Goal: Task Accomplishment & Management: Use online tool/utility

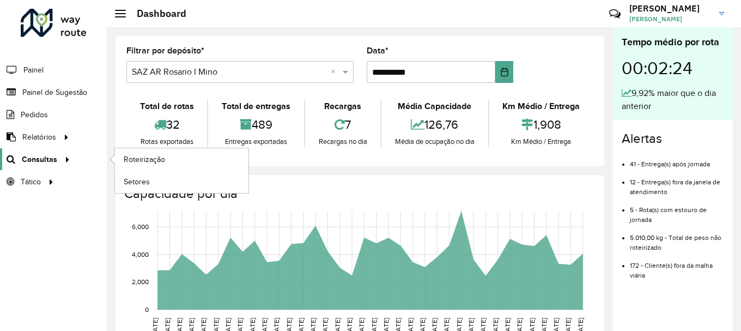
scroll to position [714, 0]
click at [149, 163] on span "Roteirização" at bounding box center [146, 159] width 44 height 11
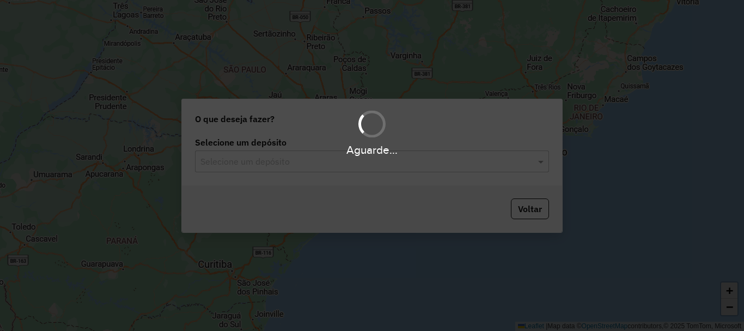
scroll to position [714, 0]
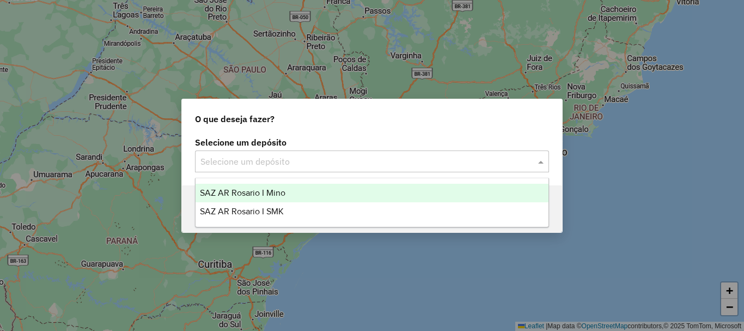
click at [544, 163] on span at bounding box center [543, 161] width 14 height 13
click at [259, 192] on span "SAZ AR Rosario I Mino" at bounding box center [243, 192] width 86 height 9
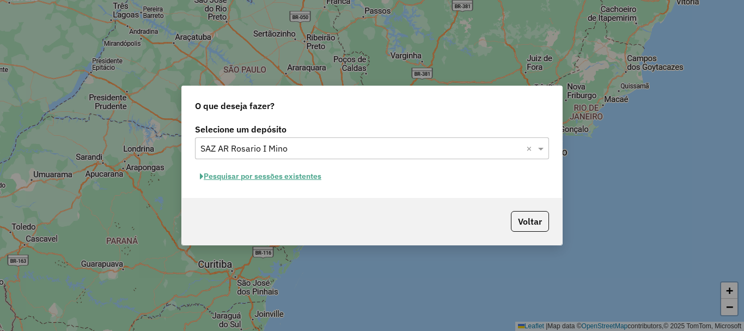
click at [266, 172] on button "Pesquisar por sessões existentes" at bounding box center [260, 176] width 131 height 17
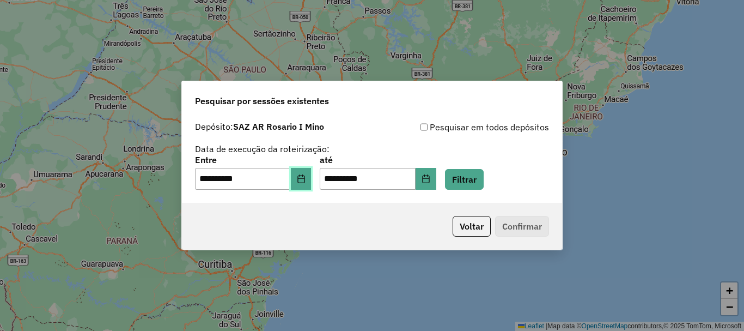
click at [306, 179] on icon "Choose Date" at bounding box center [301, 178] width 9 height 9
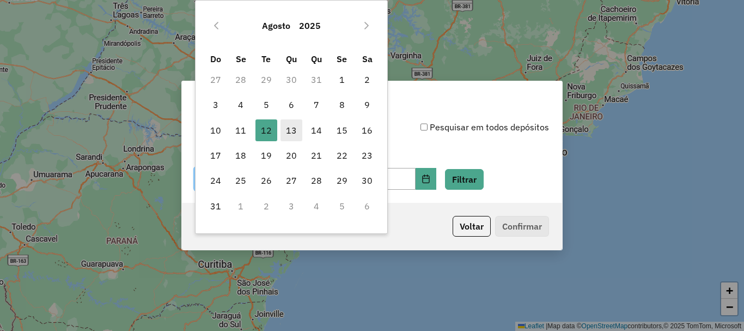
click at [291, 133] on span "13" at bounding box center [292, 130] width 22 height 22
type input "**********"
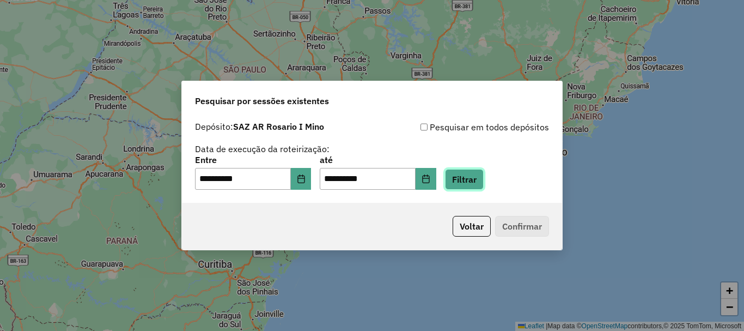
click at [484, 177] on button "Filtrar" at bounding box center [464, 179] width 39 height 21
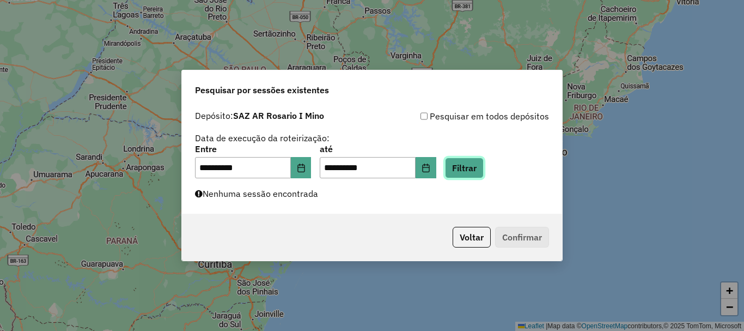
click at [473, 166] on button "Filtrar" at bounding box center [464, 167] width 39 height 21
click at [478, 171] on button "Filtrar" at bounding box center [464, 167] width 39 height 21
click at [472, 172] on button "Filtrar" at bounding box center [464, 167] width 39 height 21
click at [484, 164] on button "Filtrar" at bounding box center [464, 167] width 39 height 21
click at [478, 164] on button "Filtrar" at bounding box center [464, 167] width 39 height 21
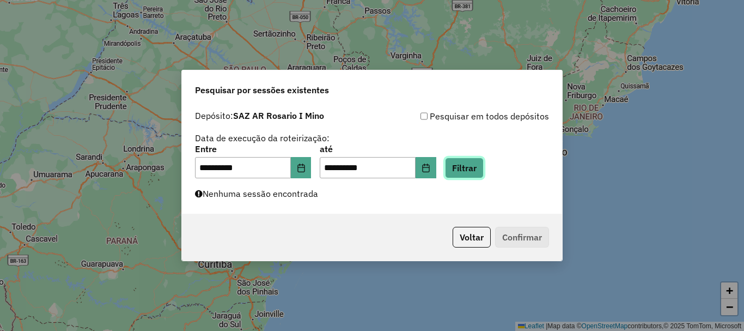
click at [478, 164] on button "Filtrar" at bounding box center [464, 167] width 39 height 21
click at [319, 307] on div "**********" at bounding box center [372, 165] width 744 height 331
click at [483, 161] on button "Filtrar" at bounding box center [464, 167] width 39 height 21
click at [484, 166] on button "Filtrar" at bounding box center [464, 167] width 39 height 21
click at [484, 169] on button "Filtrar" at bounding box center [464, 167] width 39 height 21
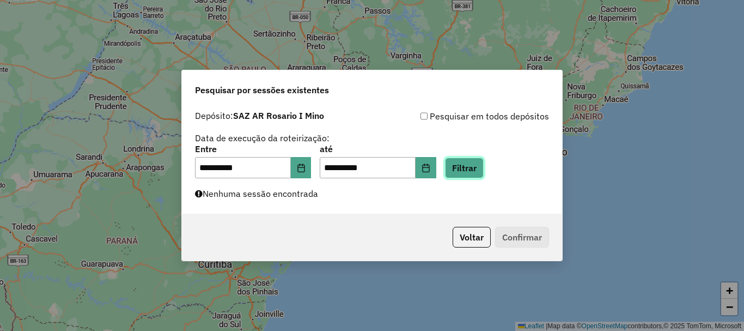
click at [484, 169] on button "Filtrar" at bounding box center [464, 167] width 39 height 21
click at [484, 168] on button "Filtrar" at bounding box center [464, 167] width 39 height 21
click at [475, 168] on button "Filtrar" at bounding box center [464, 167] width 39 height 21
click at [483, 161] on button "Filtrar" at bounding box center [464, 167] width 39 height 21
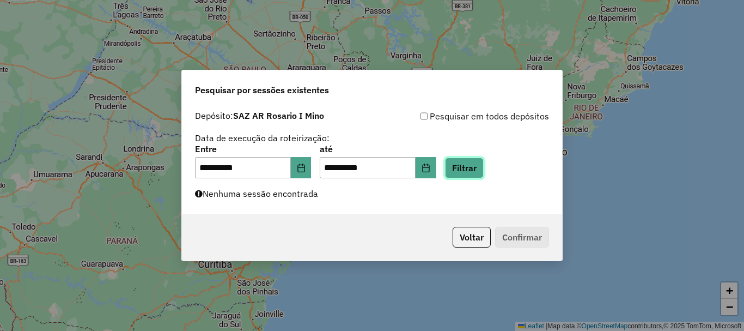
click at [483, 164] on button "Filtrar" at bounding box center [464, 167] width 39 height 21
click at [338, 300] on div "**********" at bounding box center [372, 165] width 744 height 331
click at [484, 170] on button "Filtrar" at bounding box center [464, 167] width 39 height 21
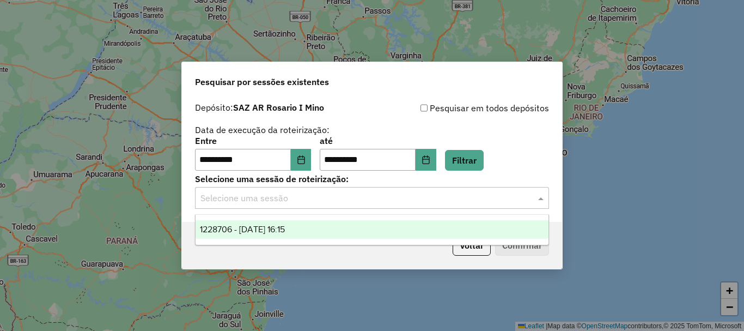
click at [543, 196] on span at bounding box center [543, 197] width 14 height 13
click at [285, 227] on span "1228706 - 13/08/2025 16:15" at bounding box center [242, 228] width 85 height 9
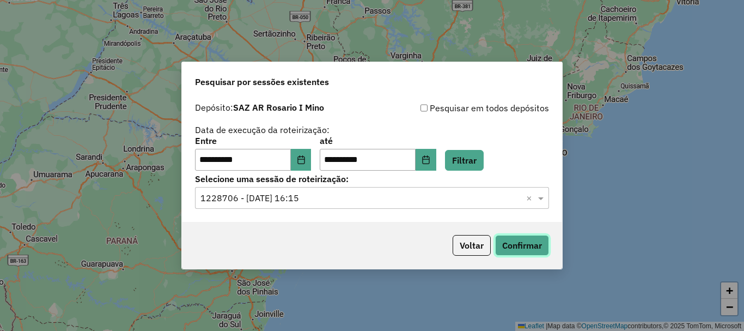
click at [509, 245] on button "Confirmar" at bounding box center [522, 245] width 54 height 21
click at [517, 250] on button "Confirmar" at bounding box center [522, 245] width 54 height 21
click at [527, 245] on button "Confirmar" at bounding box center [522, 245] width 54 height 21
click at [522, 250] on button "Confirmar" at bounding box center [522, 245] width 54 height 21
click at [519, 242] on button "Confirmar" at bounding box center [522, 245] width 54 height 21
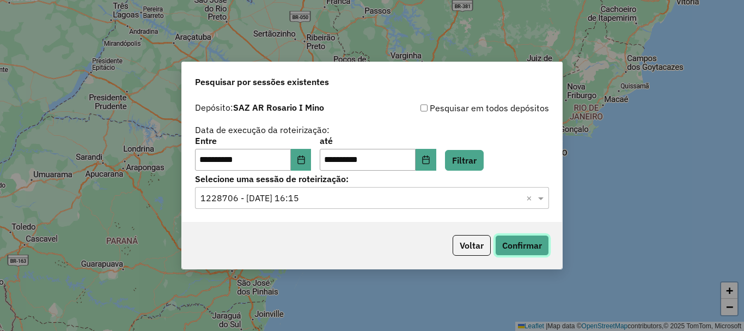
click at [534, 242] on button "Confirmar" at bounding box center [522, 245] width 54 height 21
click at [521, 248] on button "Confirmar" at bounding box center [522, 245] width 54 height 21
click at [530, 245] on button "Confirmar" at bounding box center [522, 245] width 54 height 21
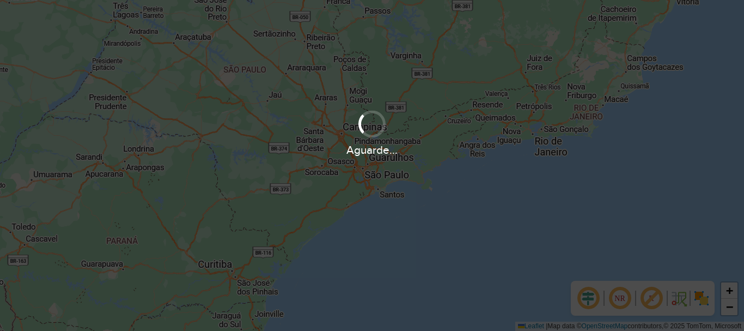
scroll to position [714, 0]
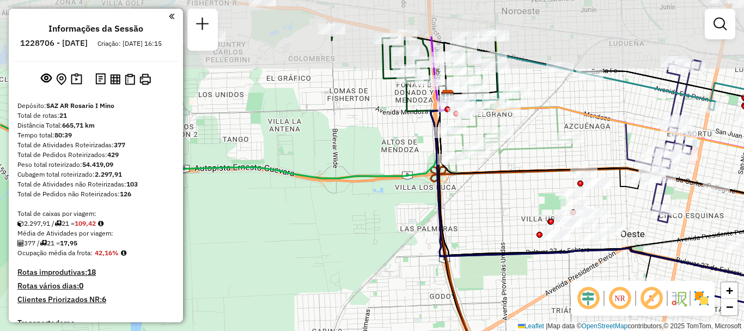
drag, startPoint x: 330, startPoint y: 161, endPoint x: 348, endPoint y: 181, distance: 27.0
click at [348, 181] on div "Janela de atendimento Grade de atendimento Capacidade Transportadoras Veículos …" at bounding box center [372, 165] width 744 height 331
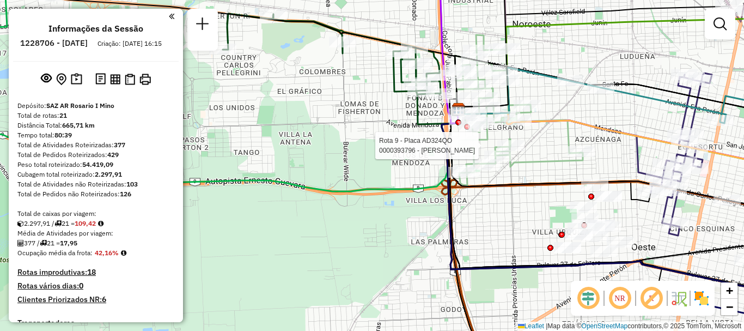
select select "**********"
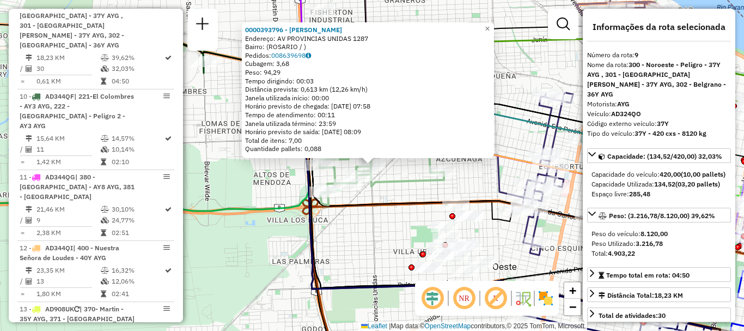
scroll to position [54, 0]
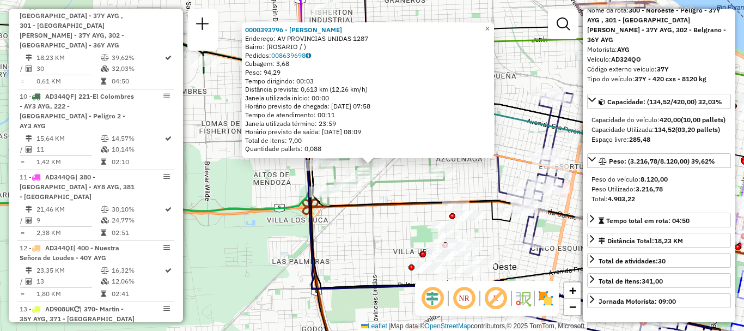
click at [494, 234] on div "0000393796 - SANDRO CRISTIAN LUJAN Endereço: AV PROVINCIAS UNIDAS 1287 Bairro: …" at bounding box center [372, 165] width 744 height 331
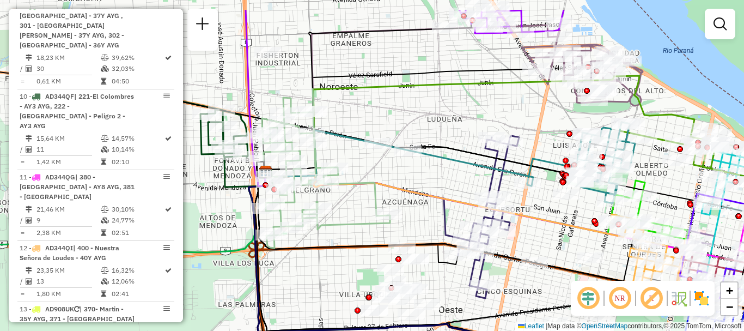
drag, startPoint x: 458, startPoint y: 173, endPoint x: 415, endPoint y: 206, distance: 54.7
click at [415, 206] on div "Janela de atendimento Grade de atendimento Capacidade Transportadoras Veículos …" at bounding box center [372, 165] width 744 height 331
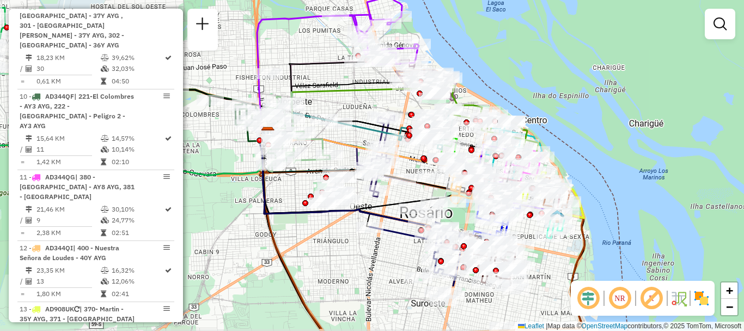
drag, startPoint x: 376, startPoint y: 174, endPoint x: 347, endPoint y: 141, distance: 44.0
click at [347, 141] on icon at bounding box center [358, 149] width 181 height 33
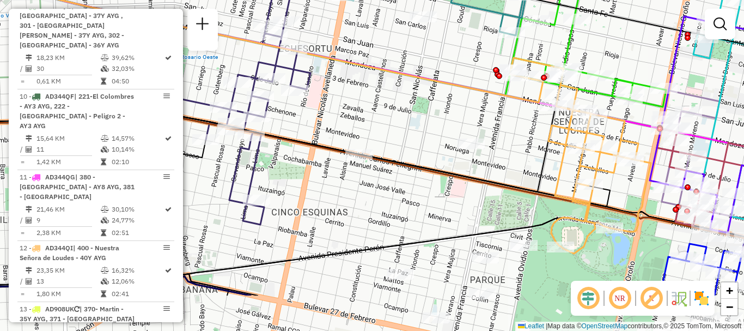
drag, startPoint x: 542, startPoint y: 138, endPoint x: 516, endPoint y: 112, distance: 36.6
click at [516, 112] on div "Janela de atendimento Grade de atendimento Capacidade Transportadoras Veículos …" at bounding box center [372, 165] width 744 height 331
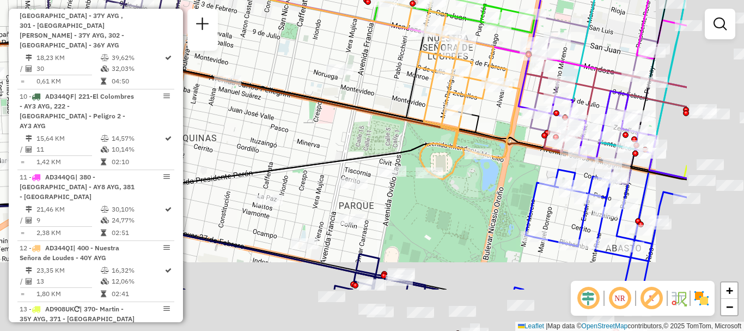
drag, startPoint x: 442, startPoint y: 96, endPoint x: 396, endPoint y: 79, distance: 49.5
click at [396, 79] on div "Janela de atendimento Grade de atendimento Capacidade Transportadoras Veículos …" at bounding box center [372, 165] width 744 height 331
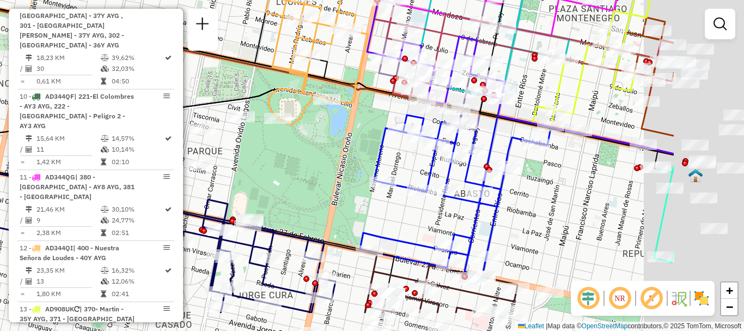
drag, startPoint x: 527, startPoint y: 140, endPoint x: 362, endPoint y: 89, distance: 172.8
click at [362, 89] on icon at bounding box center [227, 72] width 893 height 166
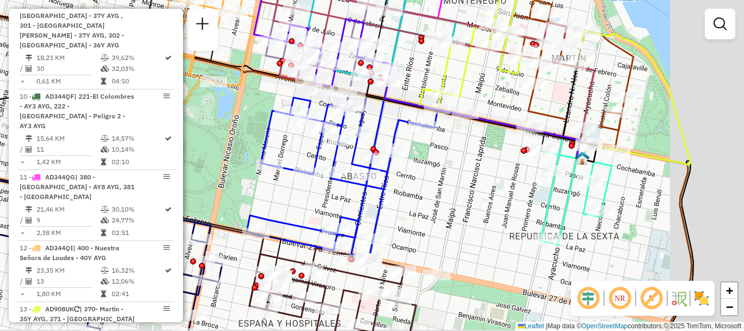
drag, startPoint x: 477, startPoint y: 137, endPoint x: 456, endPoint y: 135, distance: 21.4
click at [456, 135] on div "Janela de atendimento Grade de atendimento Capacidade Transportadoras Veículos …" at bounding box center [372, 165] width 744 height 331
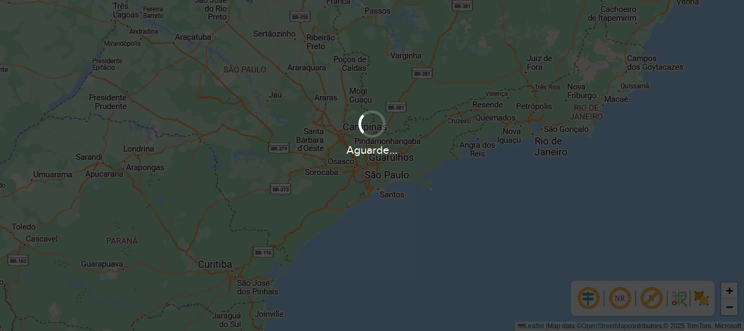
scroll to position [714, 0]
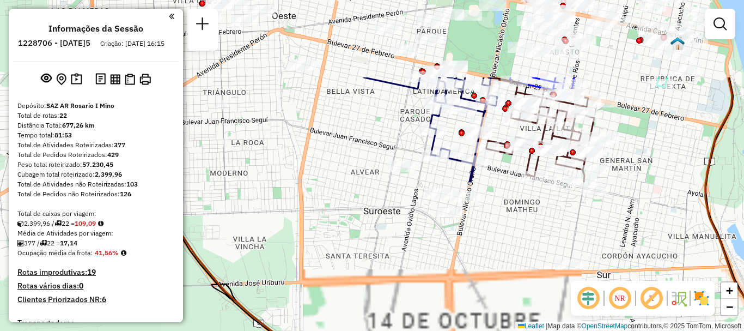
drag, startPoint x: 392, startPoint y: 263, endPoint x: 388, endPoint y: 295, distance: 31.9
click at [388, 295] on div "Janela de atendimento Grade de atendimento Capacidade Transportadoras Veículos …" at bounding box center [372, 165] width 744 height 331
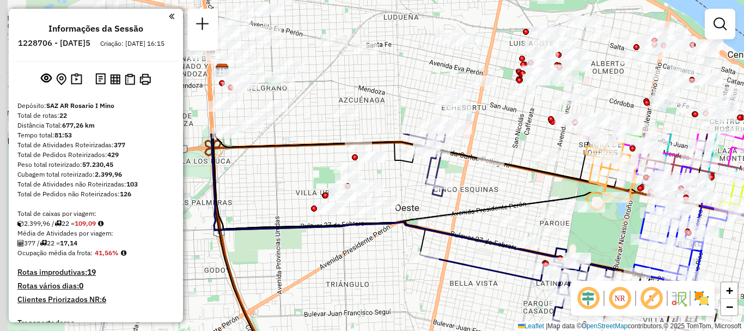
drag, startPoint x: 395, startPoint y: 183, endPoint x: 577, endPoint y: 345, distance: 243.9
click at [577, 330] on html "Aguarde... Pop-up bloqueado! Seu navegador bloqueou automáticamente a abertura …" at bounding box center [372, 165] width 744 height 331
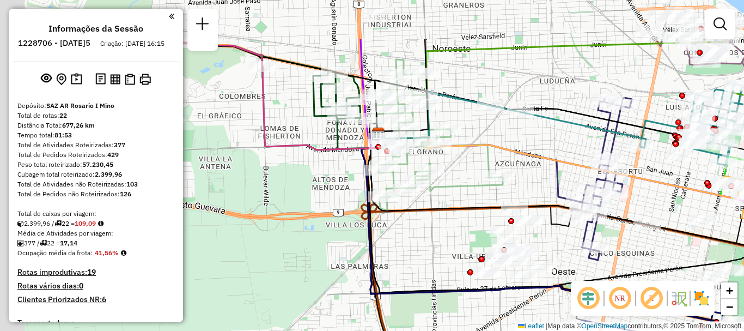
drag, startPoint x: 509, startPoint y: 320, endPoint x: 557, endPoint y: 352, distance: 57.7
click at [557, 330] on html "Aguarde... Pop-up bloqueado! Seu navegador bloqueou automáticamente a abertura …" at bounding box center [372, 165] width 744 height 331
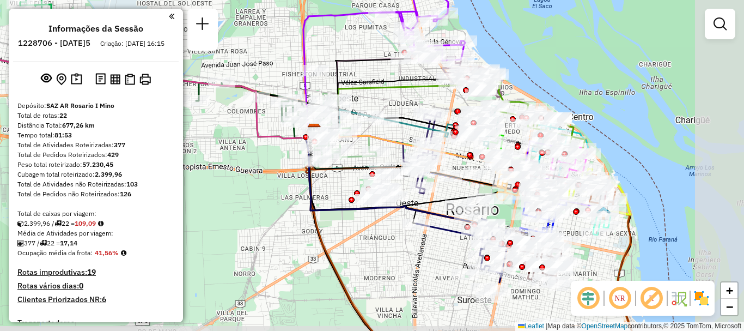
drag, startPoint x: 486, startPoint y: 165, endPoint x: 365, endPoint y: 141, distance: 123.7
click at [365, 141] on icon at bounding box center [404, 146] width 181 height 33
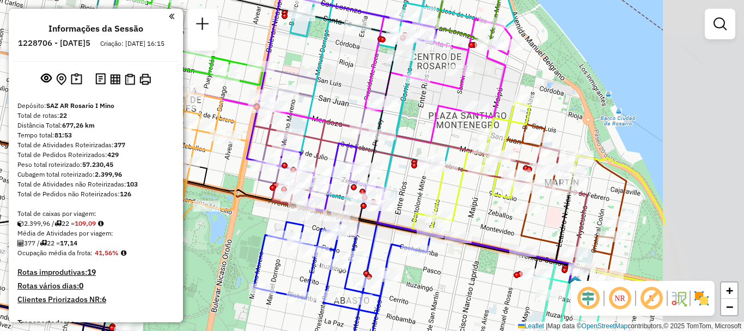
drag, startPoint x: 572, startPoint y: 197, endPoint x: 463, endPoint y: 180, distance: 110.2
click at [427, 199] on div "Rota 9 - Placa AD324QO 0000451548 - BOVA GABRIELA FABIAN Rota 9 - Placa AD324QO…" at bounding box center [372, 165] width 744 height 331
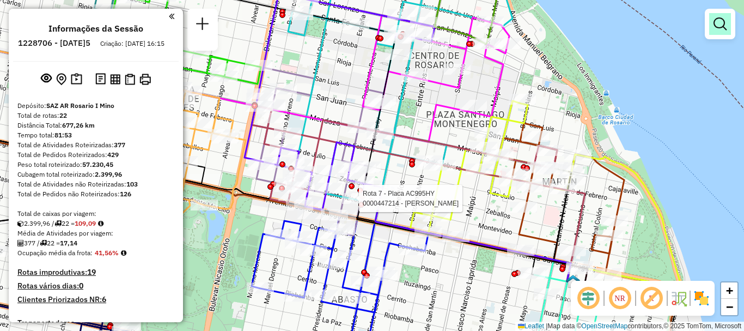
click at [719, 22] on em at bounding box center [720, 23] width 13 height 13
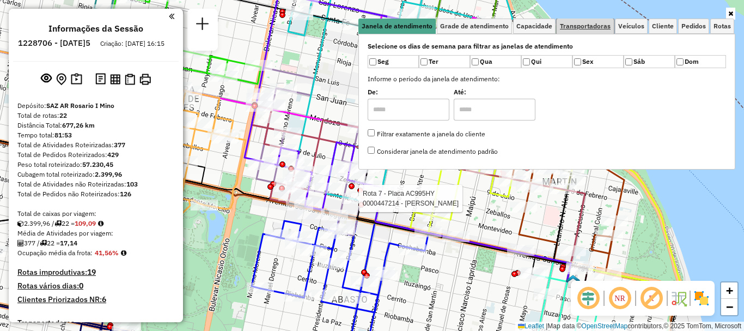
click at [578, 26] on span "Transportadoras" at bounding box center [585, 26] width 51 height 7
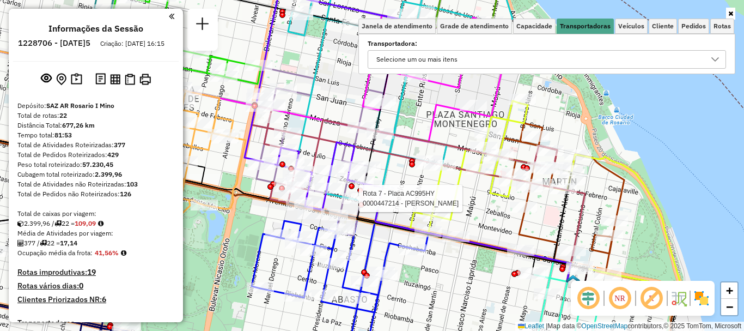
click at [716, 53] on div at bounding box center [715, 59] width 21 height 17
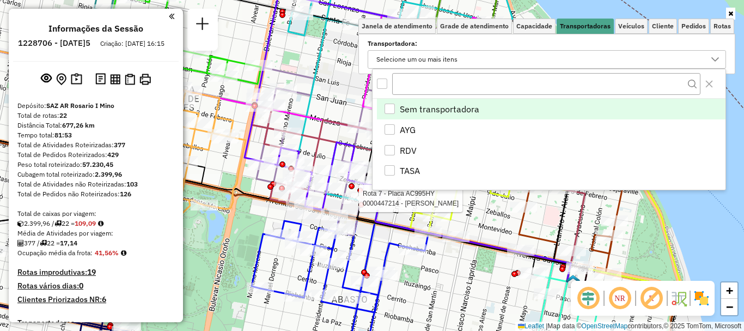
scroll to position [7, 38]
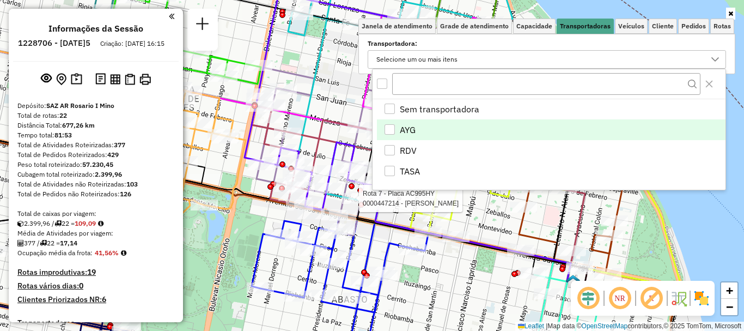
click at [392, 127] on div "AYG" at bounding box center [390, 129] width 10 height 10
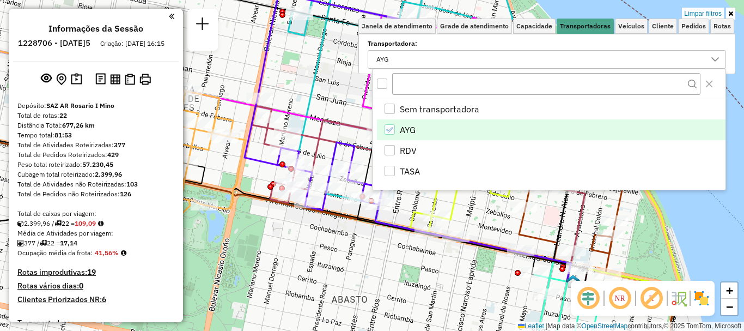
click at [476, 249] on icon at bounding box center [472, 161] width 230 height 247
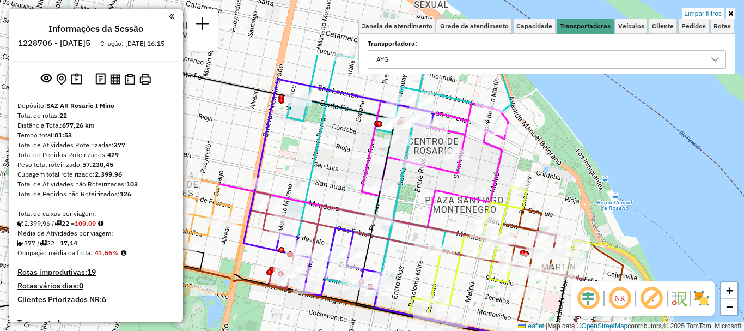
drag, startPoint x: 470, startPoint y: 270, endPoint x: 471, endPoint y: 297, distance: 27.3
click at [471, 297] on div "Limpar filtros Janela de atendimento Grade de atendimento Capacidade Transporta…" at bounding box center [372, 165] width 744 height 331
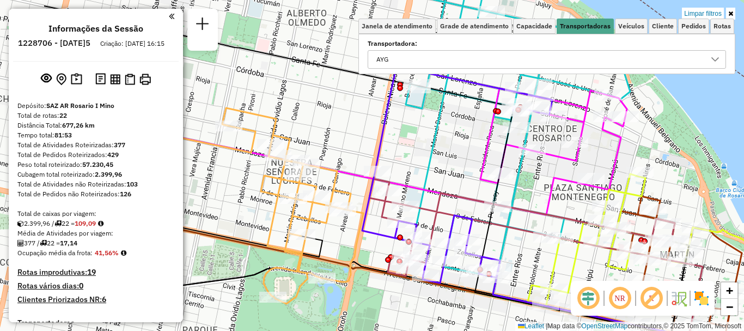
drag, startPoint x: 393, startPoint y: 238, endPoint x: 511, endPoint y: 235, distance: 118.3
click at [510, 234] on icon at bounding box center [537, 265] width 336 height 172
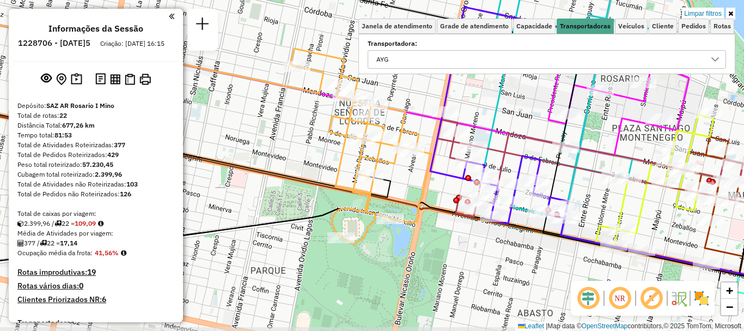
drag, startPoint x: 406, startPoint y: 227, endPoint x: 393, endPoint y: 178, distance: 50.9
click at [393, 178] on div "Limpar filtros Janela de atendimento Grade de atendimento Capacidade Transporta…" at bounding box center [372, 165] width 744 height 331
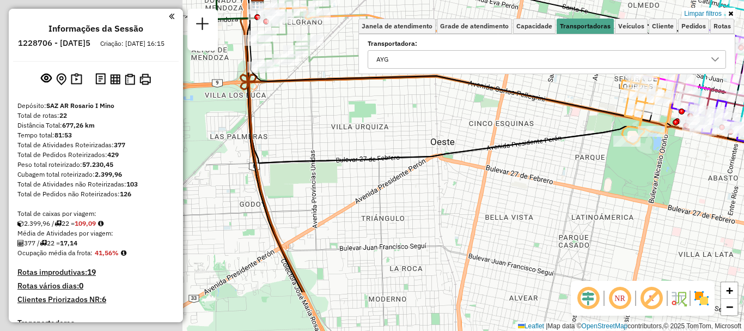
drag, startPoint x: 277, startPoint y: 190, endPoint x: 598, endPoint y: 108, distance: 331.6
click at [598, 108] on div "Limpar filtros Janela de atendimento Grade de atendimento Capacidade Transporta…" at bounding box center [372, 165] width 744 height 331
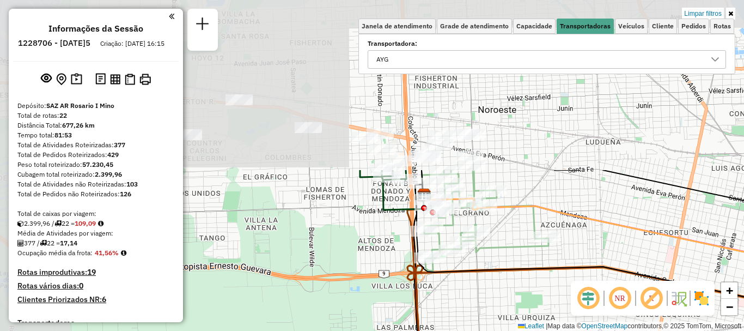
drag, startPoint x: 437, startPoint y: 203, endPoint x: 527, endPoint y: 352, distance: 174.5
click at [527, 330] on html "Aplicando filtros Pop-up bloqueado! Seu navegador bloqueou automáticamente a ab…" at bounding box center [372, 165] width 744 height 331
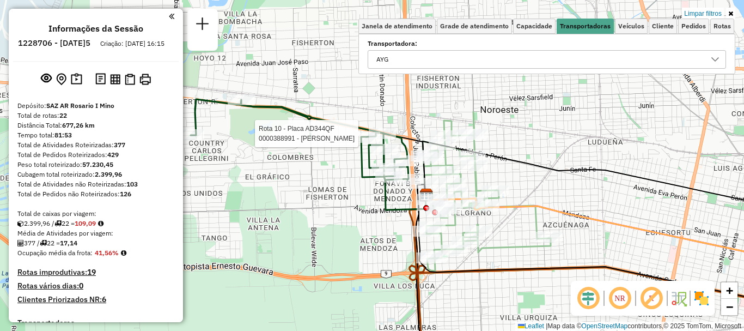
select select "**********"
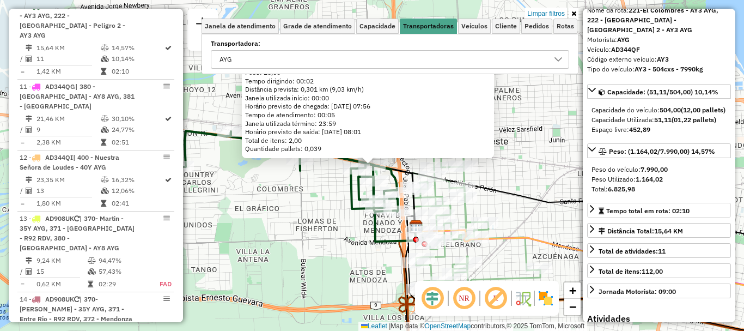
scroll to position [109, 0]
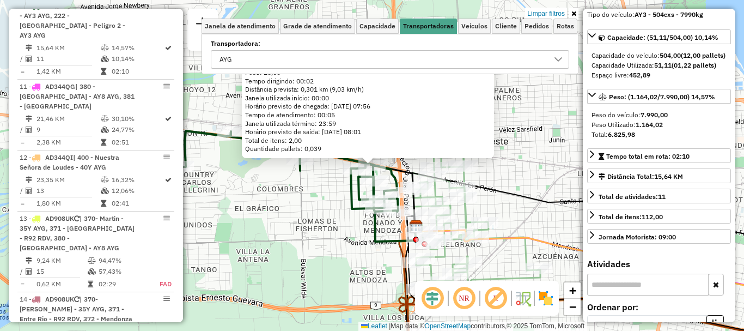
click at [541, 217] on div "0000388991 - PERRONE JUAN PABLO Endereço: AV CORDOBA 0 7801 Bairro: (ROSARIO / …" at bounding box center [372, 165] width 744 height 331
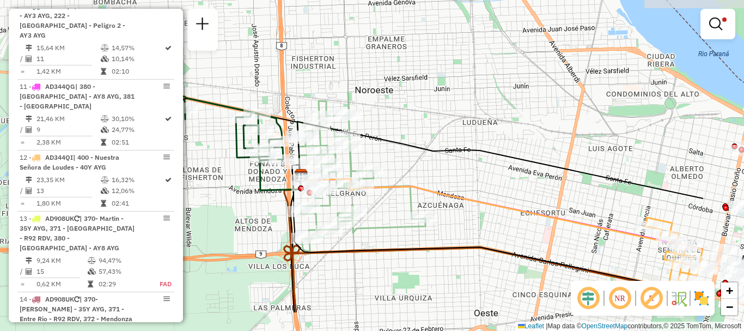
drag, startPoint x: 511, startPoint y: 185, endPoint x: 391, endPoint y: 131, distance: 131.9
click at [391, 132] on div "Limpar filtros Janela de atendimento Grade de atendimento Capacidade Transporta…" at bounding box center [372, 165] width 744 height 331
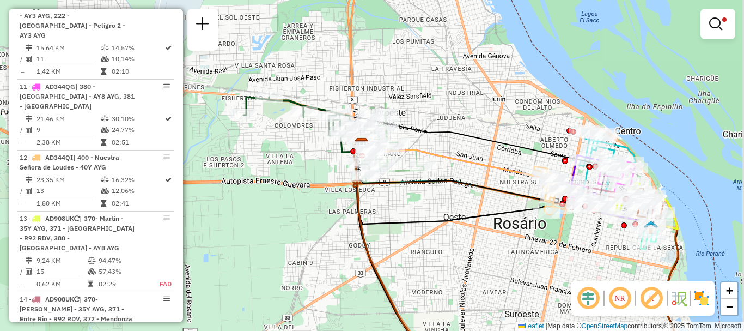
drag, startPoint x: 511, startPoint y: 165, endPoint x: 460, endPoint y: 144, distance: 54.5
click at [460, 144] on div "Limpar filtros Janela de atendimento Grade de atendimento Capacidade Transporta…" at bounding box center [372, 165] width 744 height 331
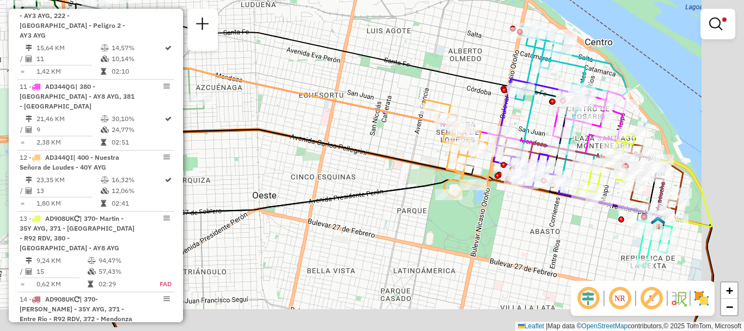
drag, startPoint x: 540, startPoint y: 147, endPoint x: 471, endPoint y: 105, distance: 81.2
click at [471, 105] on div "Limpar filtros Janela de atendimento Grade de atendimento Capacidade Transporta…" at bounding box center [372, 165] width 744 height 331
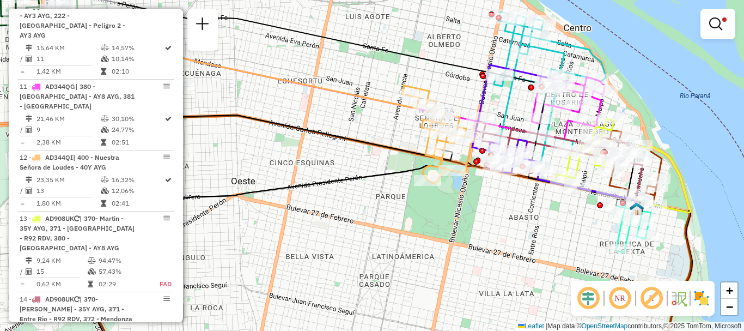
drag, startPoint x: 512, startPoint y: 127, endPoint x: 448, endPoint y: 79, distance: 79.8
click at [452, 81] on icon at bounding box center [321, 91] width 529 height 95
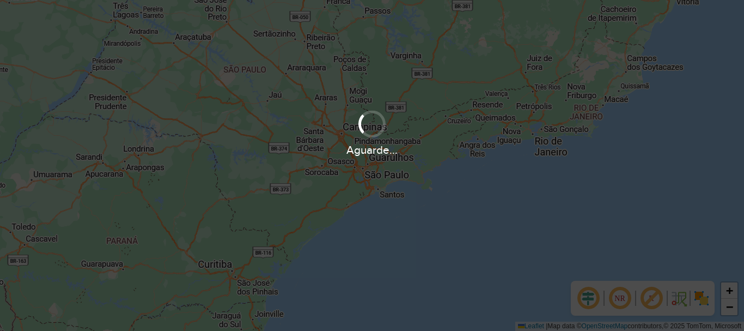
scroll to position [714, 0]
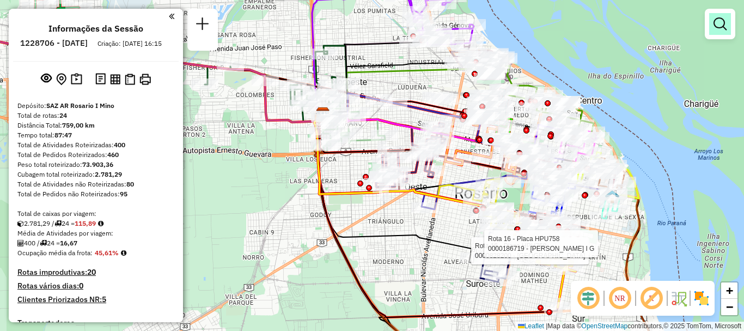
click at [720, 22] on em at bounding box center [720, 23] width 13 height 13
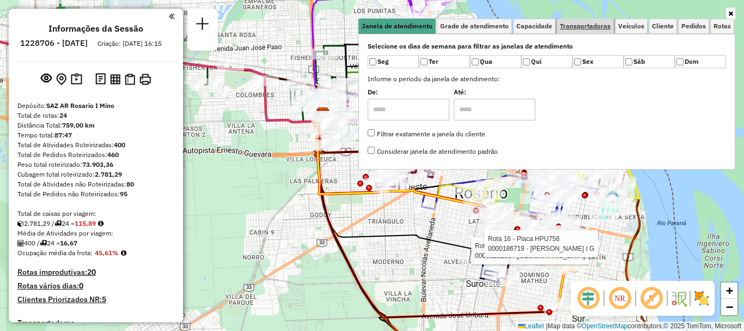
click at [568, 27] on span "Transportadoras" at bounding box center [585, 26] width 51 height 7
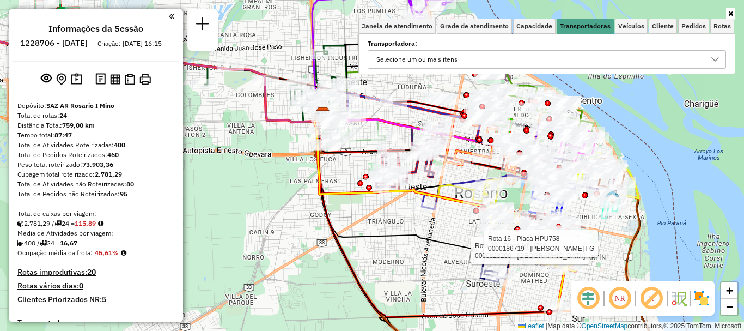
click at [710, 57] on div at bounding box center [715, 59] width 21 height 17
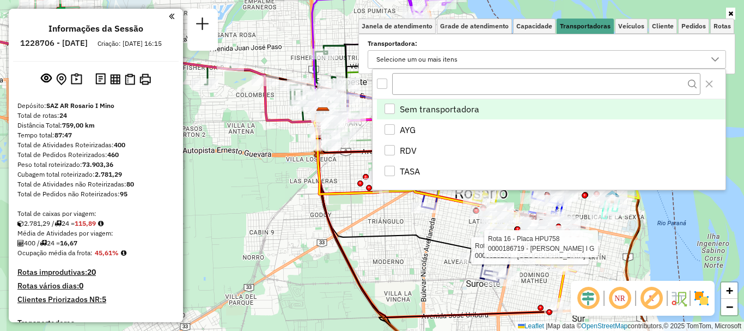
scroll to position [7, 38]
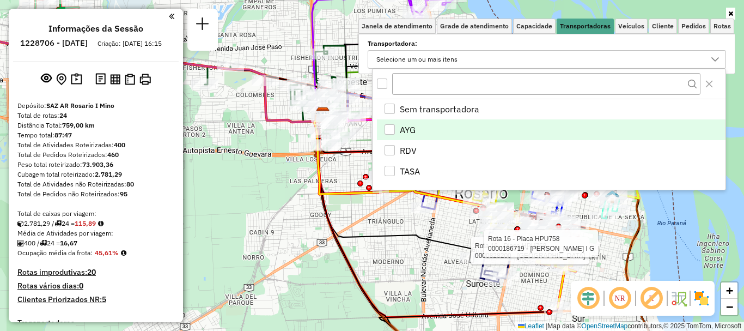
click at [392, 130] on div "AYG" at bounding box center [390, 129] width 10 height 10
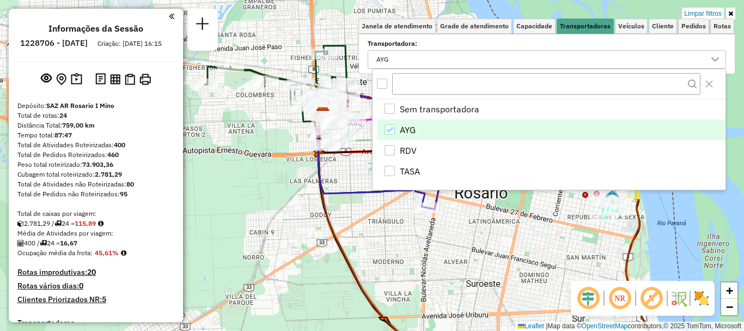
click at [703, 206] on div "Limpar filtros Janela de atendimento Grade de atendimento Capacidade Transporta…" at bounding box center [372, 165] width 744 height 331
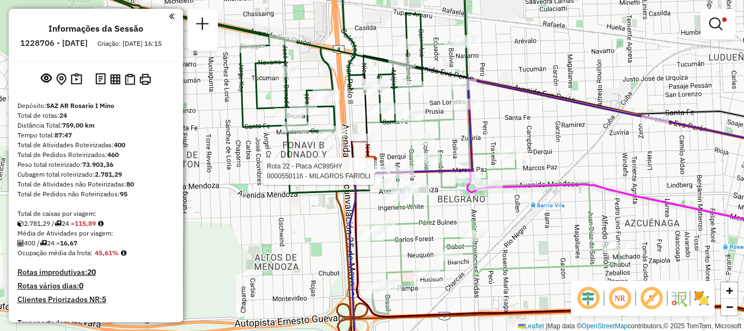
select select "**********"
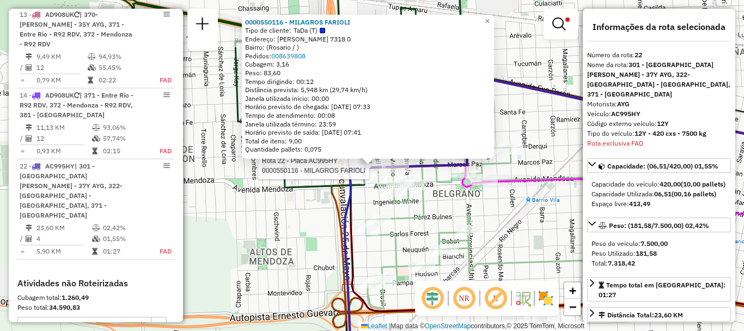
scroll to position [969, 0]
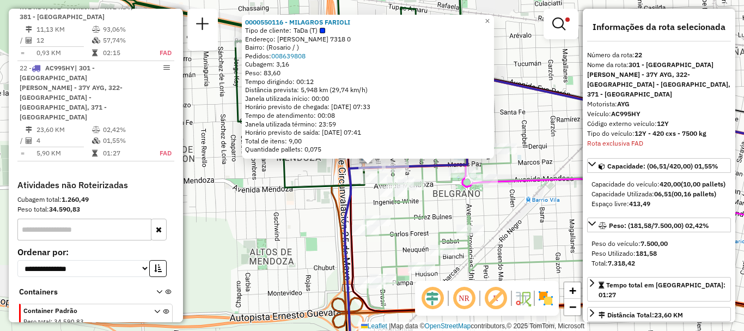
click at [428, 211] on icon at bounding box center [487, 150] width 253 height 318
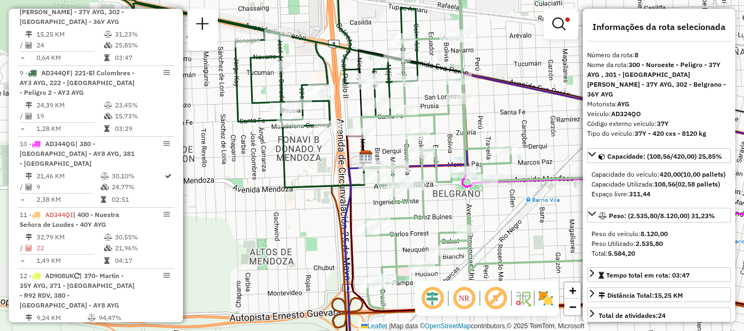
scroll to position [506, 0]
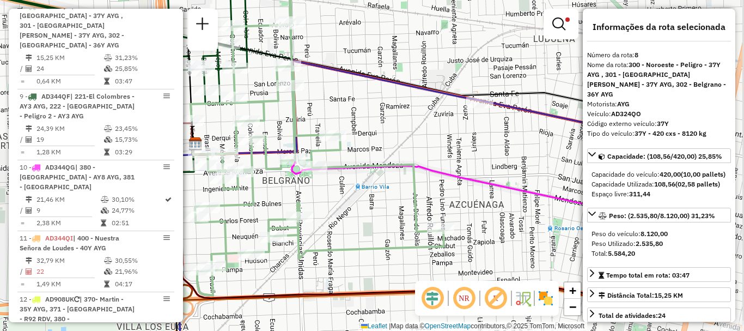
drag, startPoint x: 537, startPoint y: 110, endPoint x: 386, endPoint y: 97, distance: 150.9
click at [386, 97] on div "Limpar filtros Janela de atendimento Grade de atendimento Capacidade Transporta…" at bounding box center [372, 165] width 744 height 331
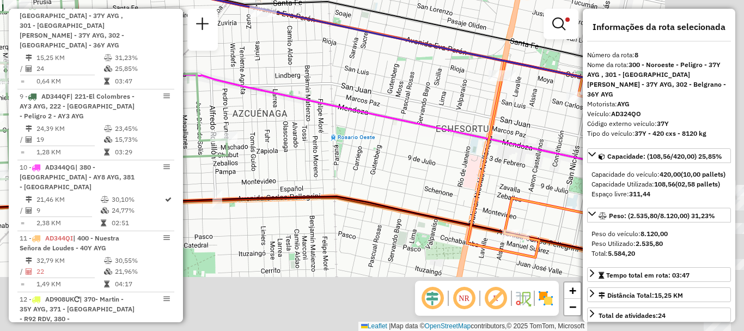
drag, startPoint x: 495, startPoint y: 172, endPoint x: 274, endPoint y: 77, distance: 240.7
click at [274, 77] on div "Limpar filtros Janela de atendimento Grade de atendimento Capacidade Transporta…" at bounding box center [372, 165] width 744 height 331
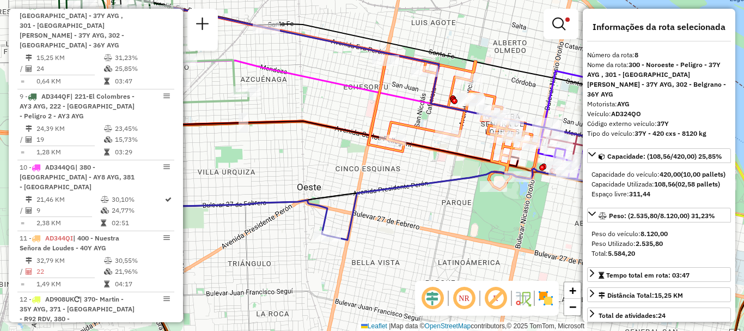
drag, startPoint x: 355, startPoint y: 81, endPoint x: 329, endPoint y: 54, distance: 37.4
click at [329, 54] on icon at bounding box center [387, 97] width 529 height 95
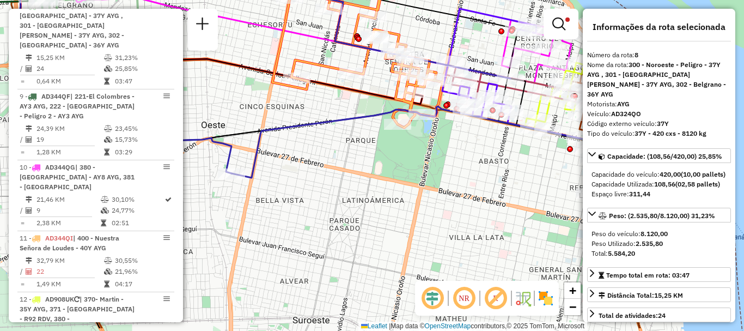
drag, startPoint x: 324, startPoint y: 163, endPoint x: 248, endPoint y: 126, distance: 84.8
click at [248, 126] on div "Limpar filtros Janela de atendimento Grade de atendimento Capacidade Transporta…" at bounding box center [372, 165] width 744 height 331
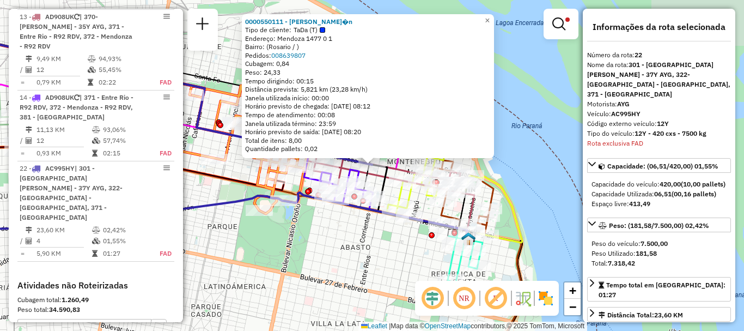
scroll to position [969, 0]
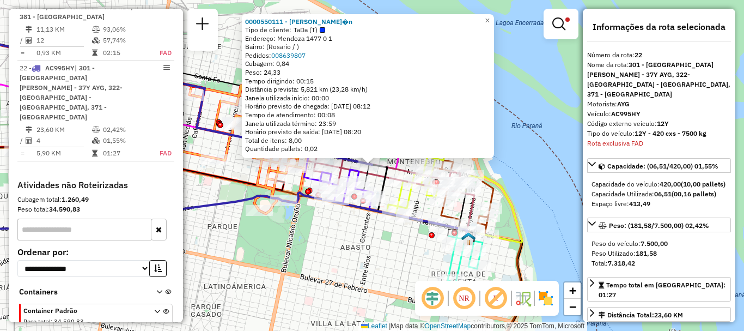
click at [532, 88] on div "0000550111 - Marcelo Ar�n Tipo de cliente: TaDa (T) Endereço: Mendoza 1477 0 1 …" at bounding box center [372, 165] width 744 height 331
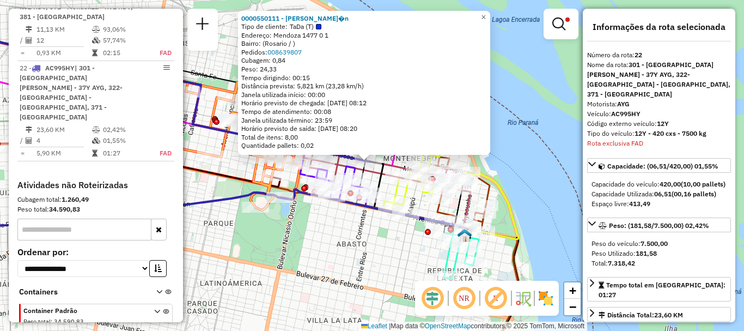
click at [508, 81] on div "0000550111 - Marcelo Ar�n Tipo de cliente: TaDa (T) Endereço: Mendoza 1477 0 1 …" at bounding box center [372, 165] width 744 height 331
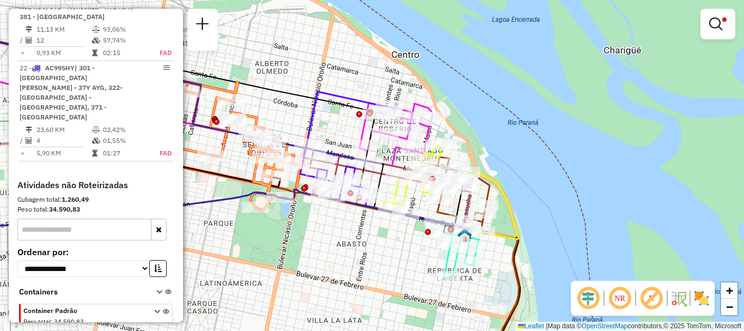
click at [469, 100] on div "Limpar filtros Janela de atendimento Grade de atendimento Capacidade Transporta…" at bounding box center [372, 165] width 744 height 331
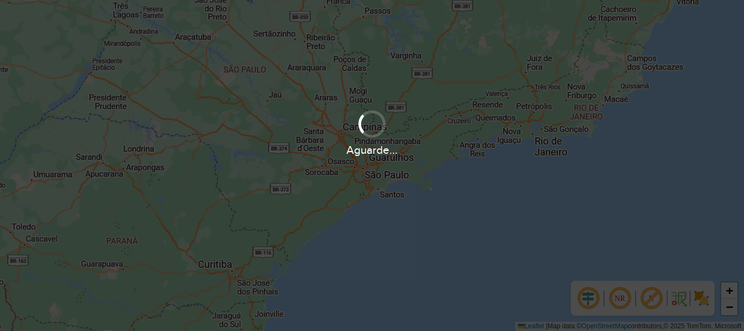
scroll to position [714, 0]
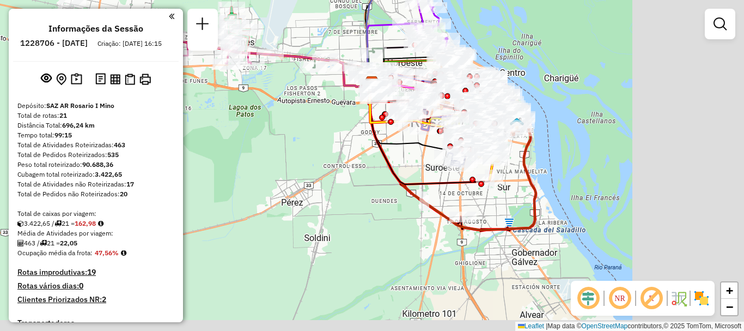
drag, startPoint x: 379, startPoint y: 160, endPoint x: 272, endPoint y: 120, distance: 114.0
click at [272, 120] on div "Janela de atendimento Grade de atendimento Capacidade Transportadoras Veículos …" at bounding box center [372, 165] width 744 height 331
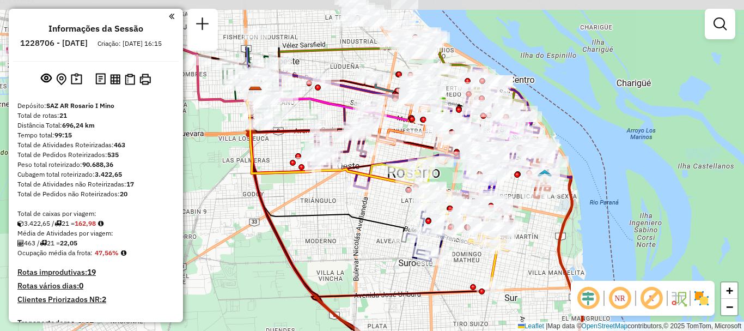
drag, startPoint x: 441, startPoint y: 168, endPoint x: 375, endPoint y: 235, distance: 94.0
click at [375, 235] on div "Janela de atendimento Grade de atendimento Capacidade Transportadoras Veículos …" at bounding box center [372, 165] width 744 height 331
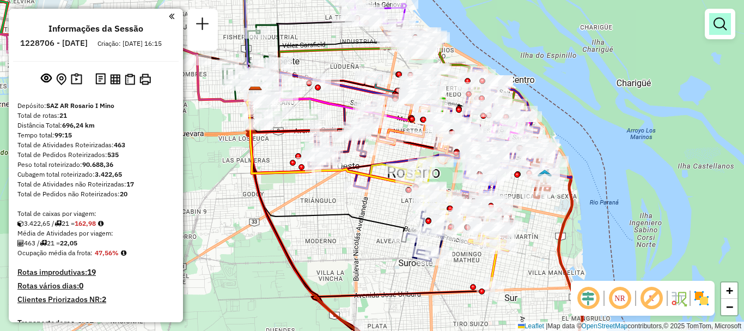
click at [725, 20] on em at bounding box center [720, 23] width 13 height 13
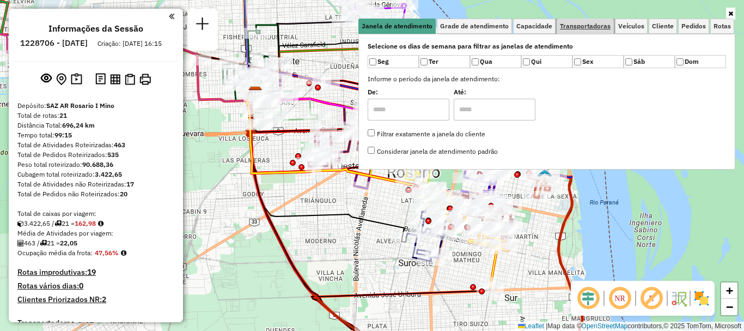
click at [579, 28] on span "Transportadoras" at bounding box center [585, 26] width 51 height 7
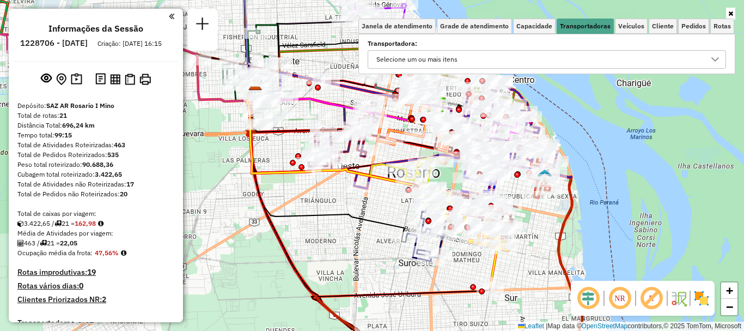
click at [713, 58] on icon at bounding box center [716, 59] width 8 height 4
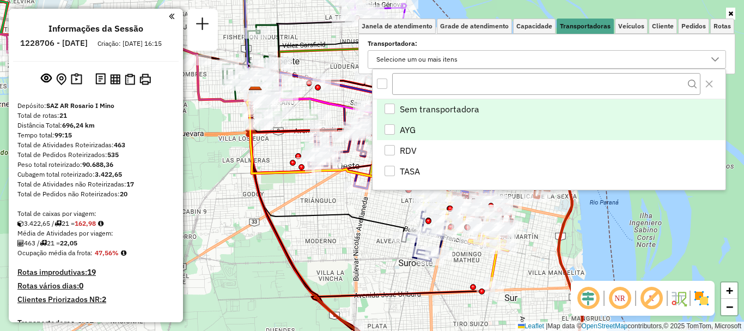
click at [393, 126] on div "AYG" at bounding box center [390, 129] width 10 height 10
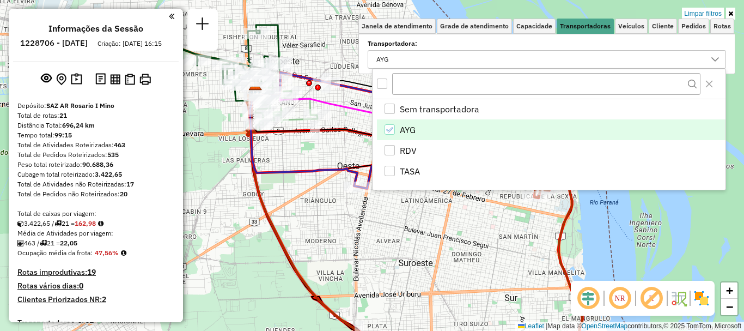
click at [381, 223] on div "Limpar filtros Janela de atendimento Grade de atendimento Capacidade Transporta…" at bounding box center [372, 165] width 744 height 331
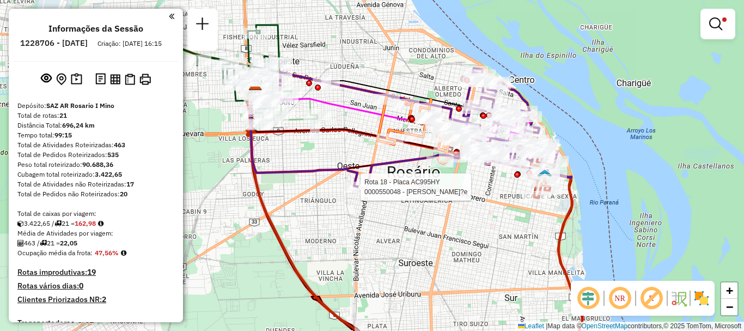
select select "**********"
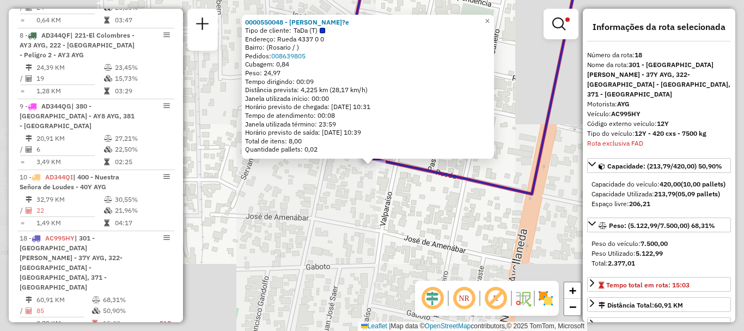
scroll to position [686, 0]
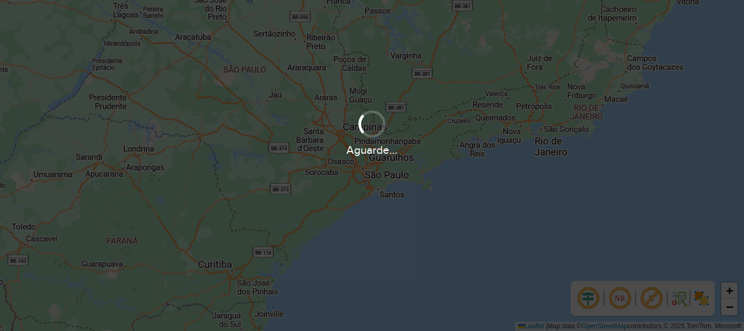
scroll to position [714, 0]
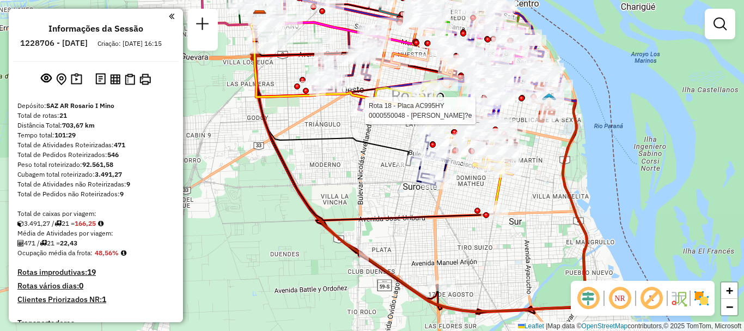
select select "**********"
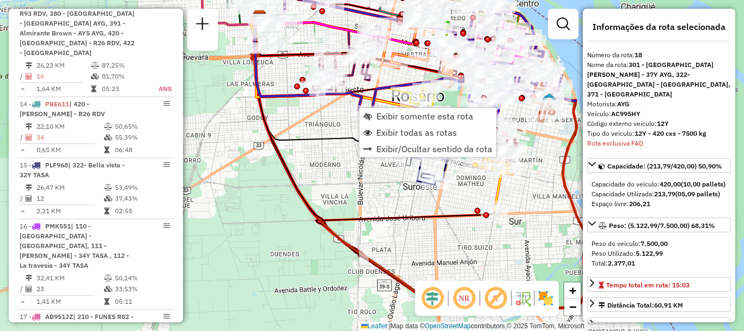
scroll to position [1528, 0]
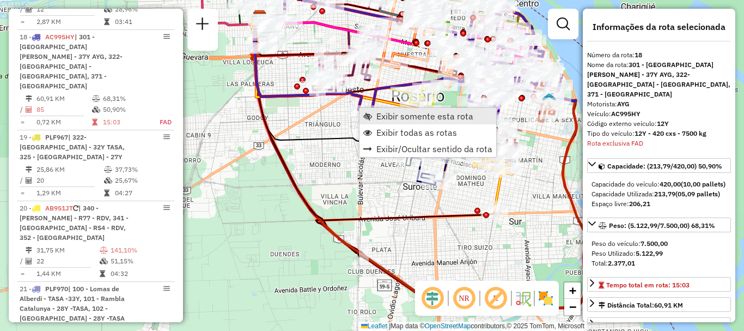
click at [444, 114] on span "Exibir somente esta rota" at bounding box center [424, 116] width 97 height 9
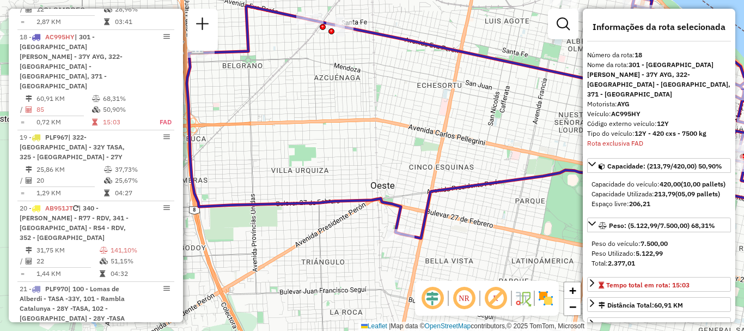
drag, startPoint x: 390, startPoint y: 182, endPoint x: 520, endPoint y: 154, distance: 133.8
click at [520, 154] on div "Janela de atendimento Grade de atendimento Capacidade Transportadoras Veículos …" at bounding box center [372, 165] width 744 height 331
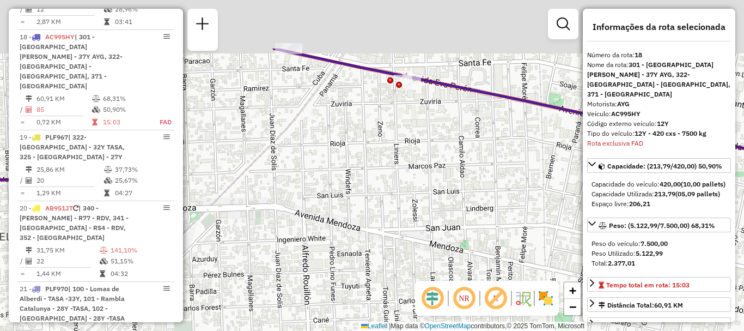
drag, startPoint x: 415, startPoint y: 93, endPoint x: 409, endPoint y: 126, distance: 33.1
click at [409, 126] on div "Janela de atendimento Grade de atendimento Capacidade Transportadoras Veículos …" at bounding box center [372, 165] width 744 height 331
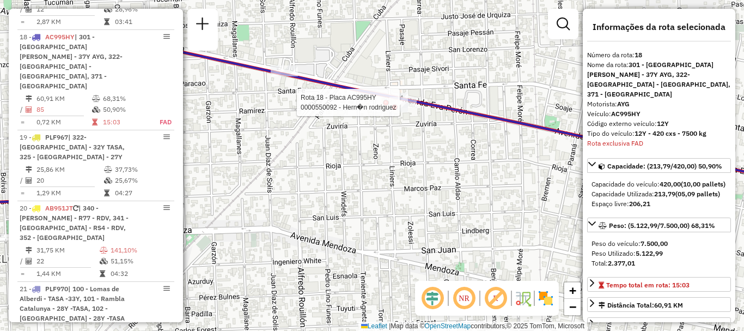
click at [392, 106] on div at bounding box center [395, 107] width 6 height 6
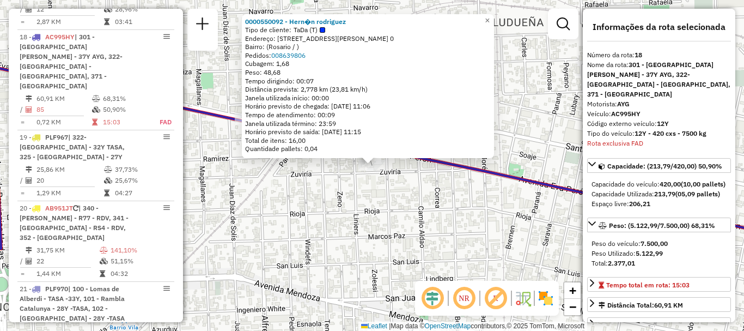
scroll to position [1529, 0]
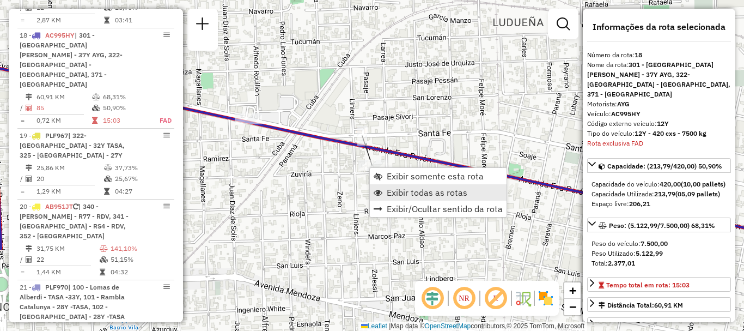
click at [410, 191] on span "Exibir todas as rotas" at bounding box center [427, 192] width 81 height 9
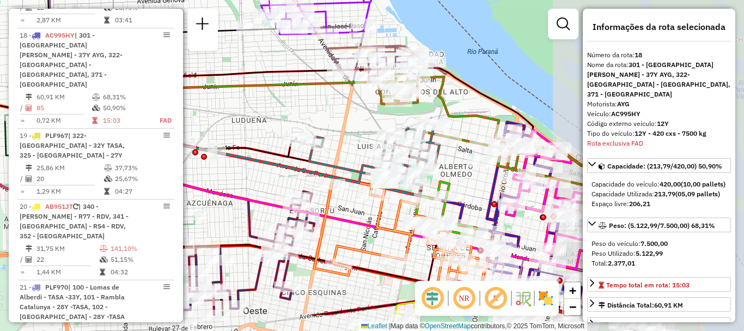
drag, startPoint x: 464, startPoint y: 204, endPoint x: 258, endPoint y: 160, distance: 210.0
click at [258, 160] on icon at bounding box center [229, 156] width 320 height 51
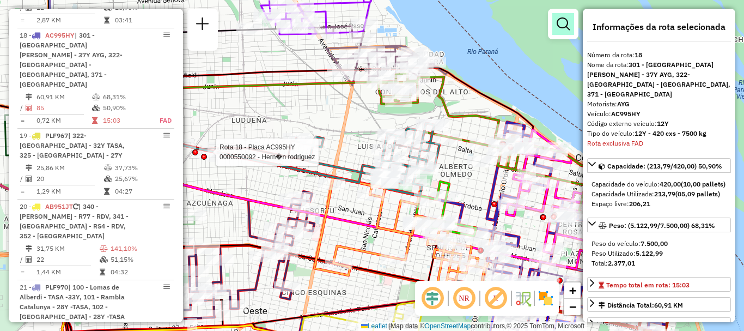
click at [561, 25] on em at bounding box center [563, 23] width 13 height 13
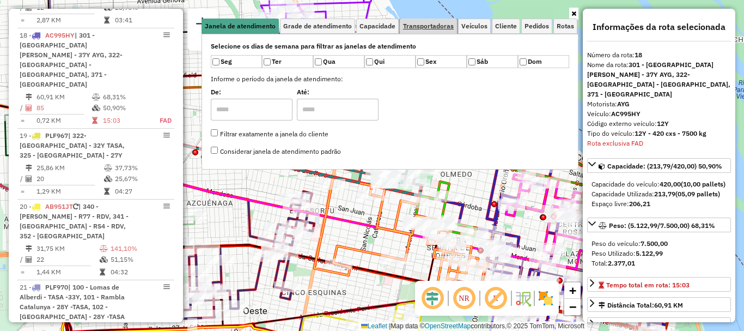
click at [445, 26] on span "Transportadoras" at bounding box center [428, 26] width 51 height 7
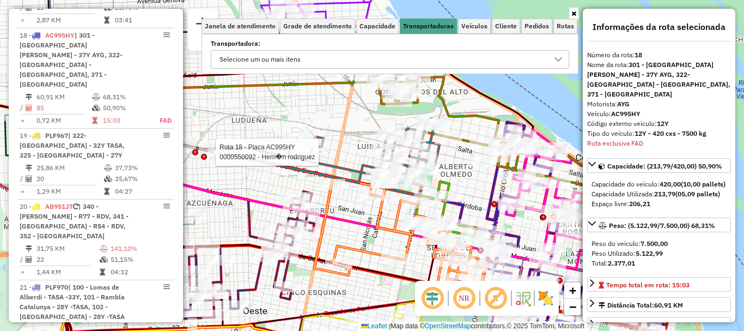
click at [554, 56] on div at bounding box center [558, 59] width 21 height 17
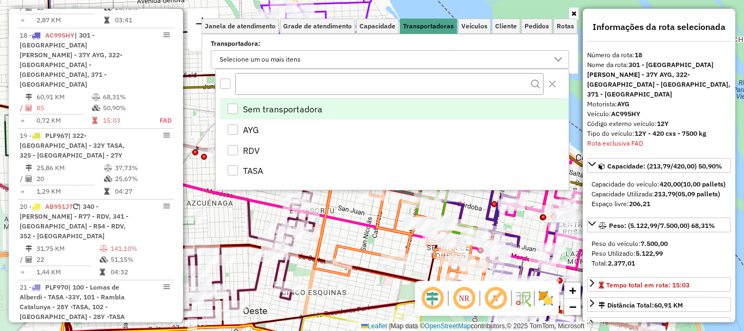
scroll to position [7, 38]
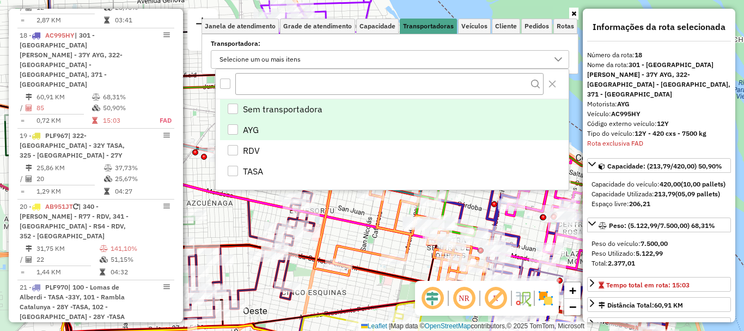
click at [234, 126] on div "AYG" at bounding box center [233, 129] width 10 height 10
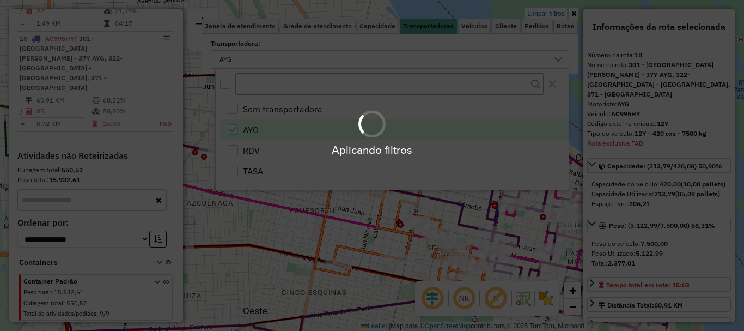
scroll to position [686, 0]
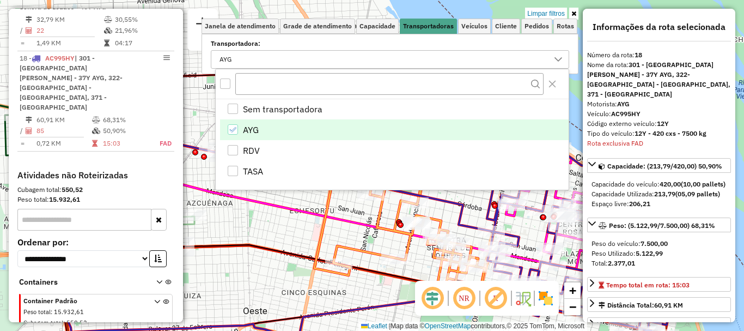
click at [281, 223] on div "Limpar filtros Janela de atendimento Grade de atendimento Capacidade Transporta…" at bounding box center [372, 165] width 744 height 331
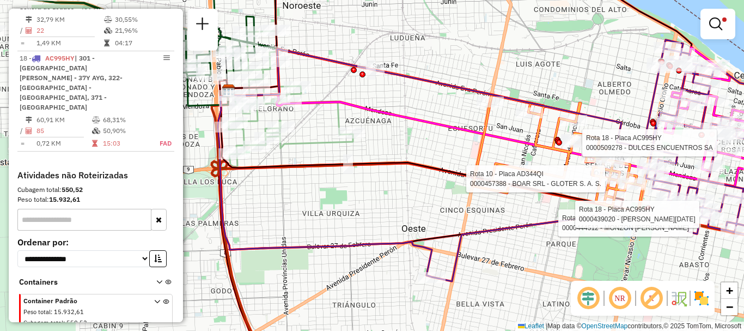
drag, startPoint x: 544, startPoint y: 163, endPoint x: 598, endPoint y: 185, distance: 58.2
click at [598, 184] on div at bounding box center [608, 178] width 27 height 11
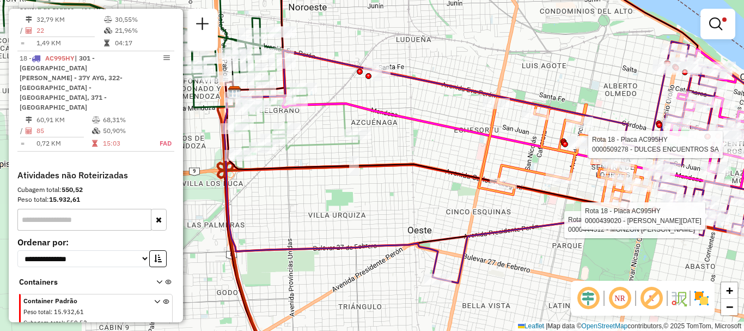
drag, startPoint x: 385, startPoint y: 206, endPoint x: 625, endPoint y: 245, distance: 243.4
click at [625, 245] on div "Rota 18 - Placa AC995HY 0000509278 - DULCES ENCUENTROS SA Rota 18 - Placa AC995…" at bounding box center [372, 165] width 744 height 331
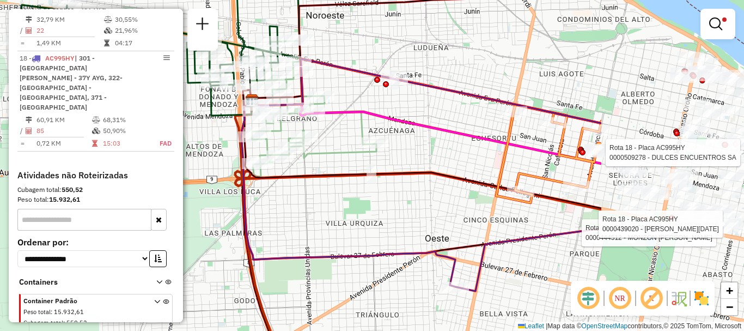
drag, startPoint x: 562, startPoint y: 183, endPoint x: 265, endPoint y: 132, distance: 301.2
click at [266, 132] on icon at bounding box center [313, 96] width 126 height 159
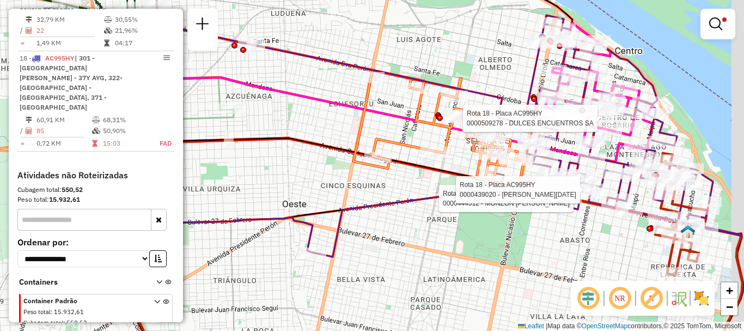
drag, startPoint x: 466, startPoint y: 173, endPoint x: 296, endPoint y: 140, distance: 173.1
click at [296, 140] on icon at bounding box center [302, 119] width 404 height 127
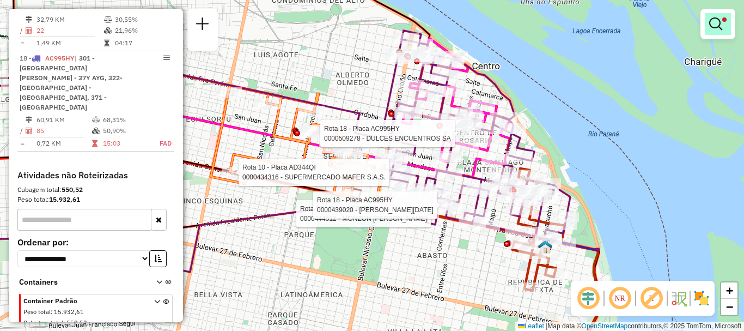
click at [712, 23] on em at bounding box center [715, 23] width 13 height 13
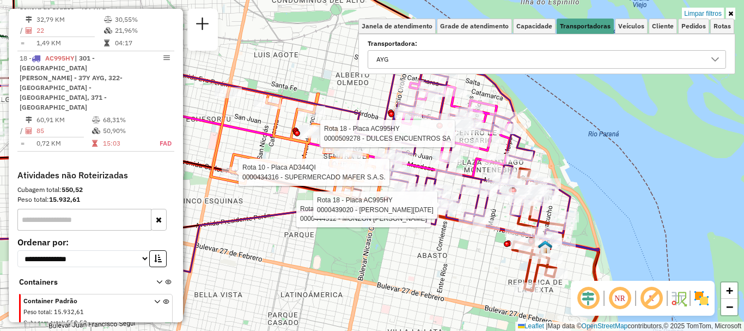
click at [715, 57] on icon at bounding box center [715, 59] width 9 height 9
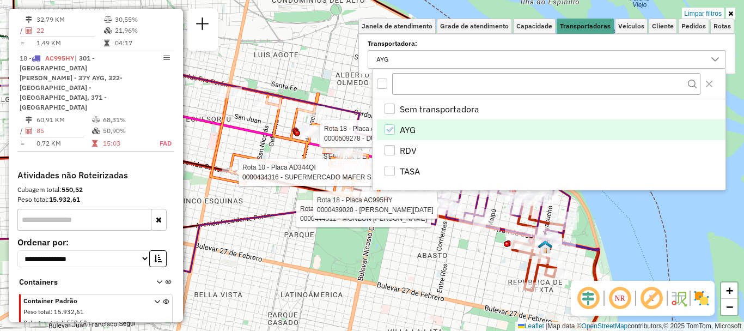
click at [390, 126] on icon "AYG" at bounding box center [390, 130] width 8 height 8
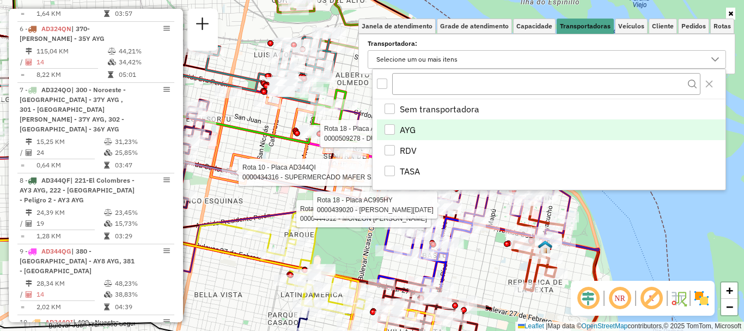
scroll to position [1529, 0]
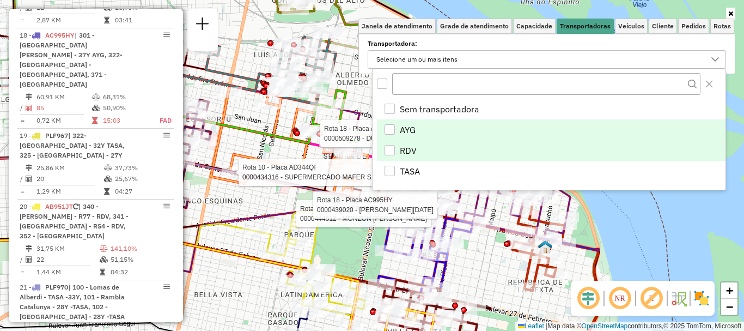
click at [390, 148] on div "RDV" at bounding box center [390, 150] width 10 height 10
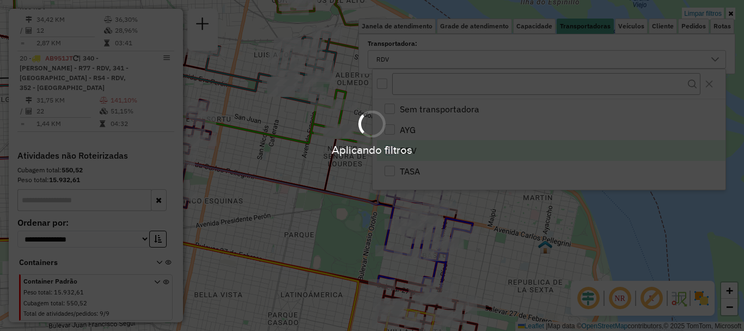
scroll to position [1001, 0]
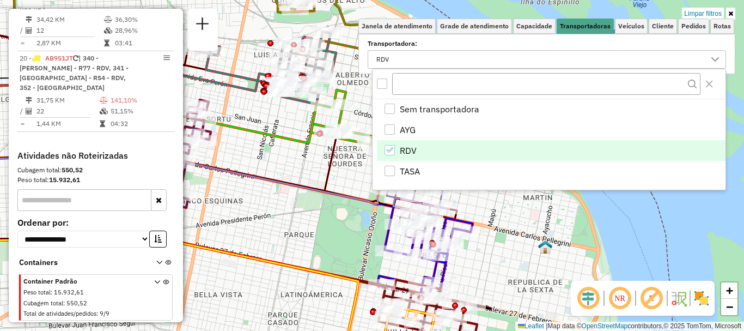
click at [500, 263] on div "Limpar filtros Janela de atendimento Grade de atendimento Capacidade Transporta…" at bounding box center [372, 165] width 744 height 331
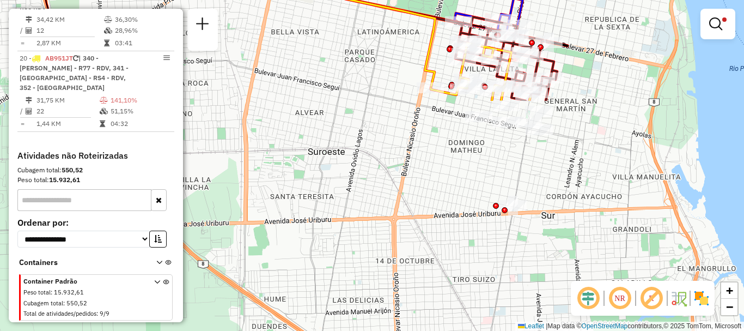
drag, startPoint x: 502, startPoint y: 197, endPoint x: 563, endPoint y: 169, distance: 67.5
click at [577, 0] on html "Aplicando filtros Pop-up bloqueado! Seu navegador bloqueou automáticamente a ab…" at bounding box center [372, 165] width 744 height 331
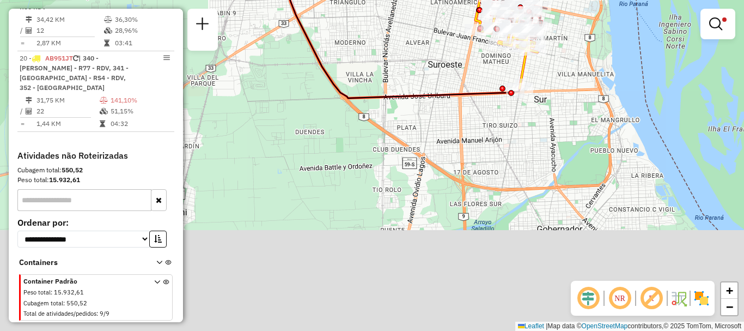
drag, startPoint x: 544, startPoint y: 151, endPoint x: 544, endPoint y: 118, distance: 32.7
click at [544, 118] on div "Limpar filtros Janela de atendimento Grade de atendimento Capacidade Transporta…" at bounding box center [372, 165] width 744 height 331
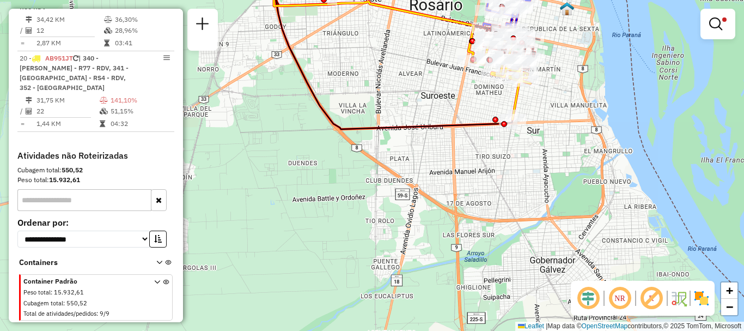
drag, startPoint x: 536, startPoint y: 157, endPoint x: 537, endPoint y: 145, distance: 11.5
click at [537, 148] on div "Limpar filtros Janela de atendimento Grade de atendimento Capacidade Transporta…" at bounding box center [372, 165] width 744 height 331
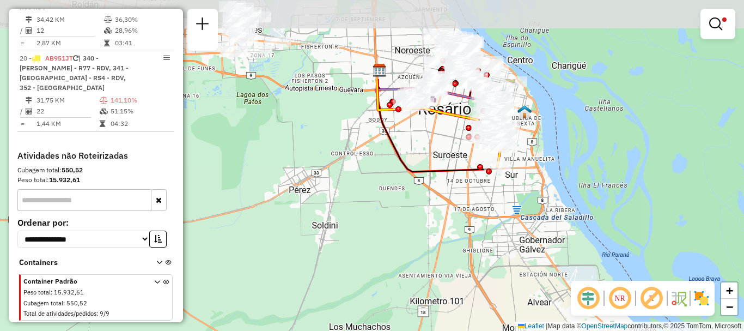
drag, startPoint x: 525, startPoint y: 94, endPoint x: 497, endPoint y: 206, distance: 115.6
click at [497, 206] on div "Limpar filtros Janela de atendimento Grade de atendimento Capacidade Transporta…" at bounding box center [372, 165] width 744 height 331
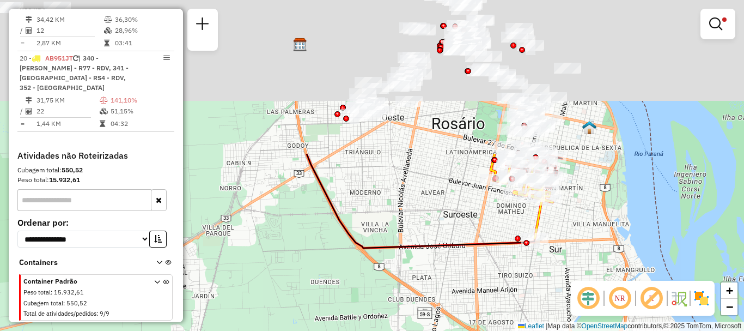
drag, startPoint x: 439, startPoint y: 187, endPoint x: 484, endPoint y: 280, distance: 102.6
click at [484, 280] on div "Limpar filtros Janela de atendimento Grade de atendimento Capacidade Transporta…" at bounding box center [372, 165] width 744 height 331
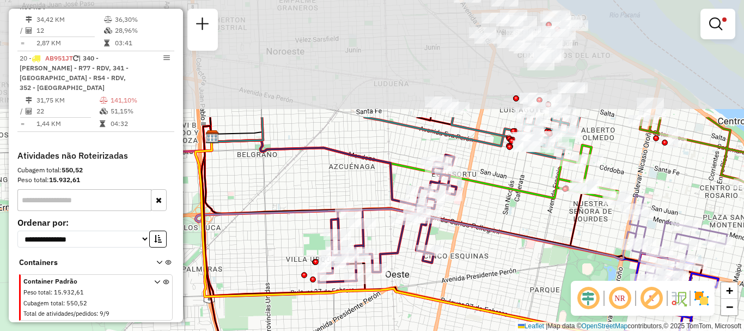
drag, startPoint x: 466, startPoint y: 151, endPoint x: 452, endPoint y: 288, distance: 137.0
click at [452, 288] on div "Limpar filtros Janela de atendimento Grade de atendimento Capacidade Transporta…" at bounding box center [372, 165] width 744 height 331
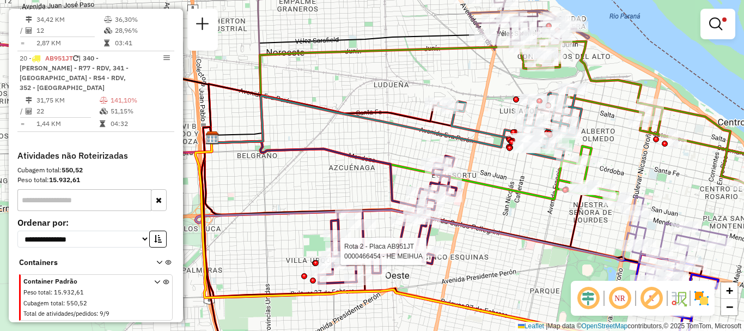
select select "**********"
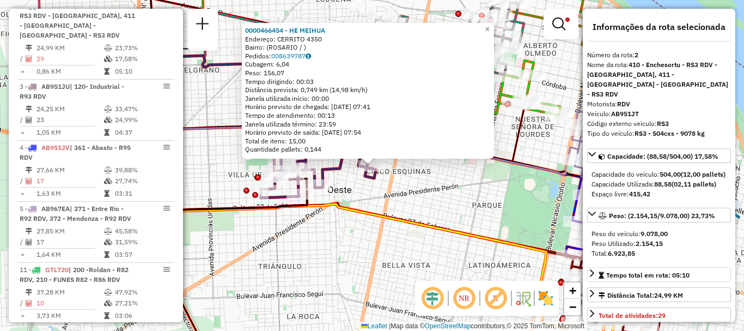
scroll to position [54, 0]
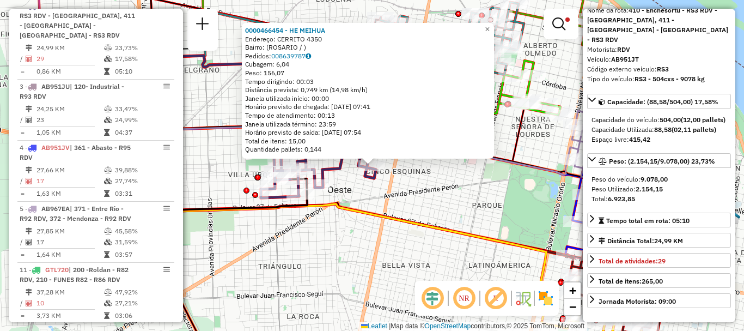
click at [455, 276] on div "0000466454 - HE MEIHUA Endereço: CERRITO 4350 Bairro: (ROSARIO / ) Pedidos: 008…" at bounding box center [372, 165] width 744 height 331
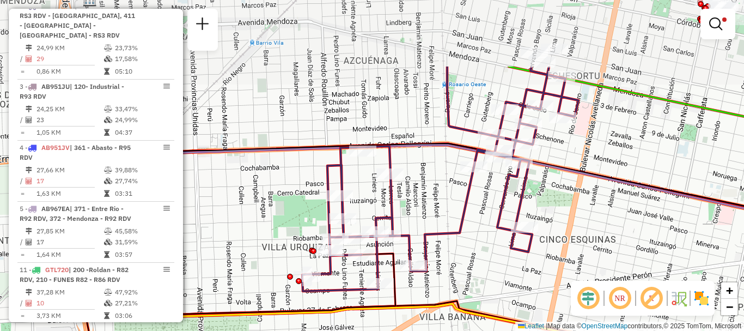
drag, startPoint x: 318, startPoint y: 238, endPoint x: 393, endPoint y: 327, distance: 117.1
click at [393, 326] on div "Limpar filtros Janela de atendimento Grade de atendimento Capacidade Transporta…" at bounding box center [372, 165] width 744 height 331
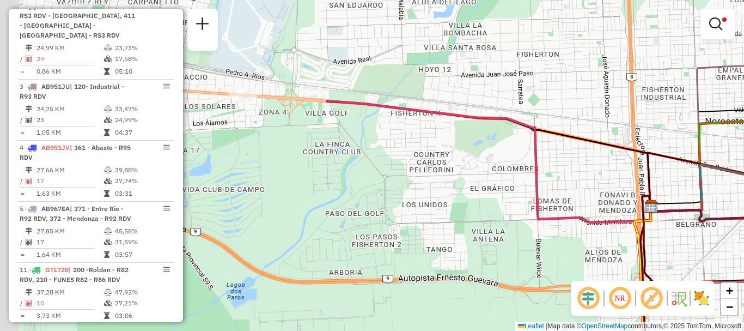
drag, startPoint x: 358, startPoint y: 238, endPoint x: 744, endPoint y: 272, distance: 387.2
click at [744, 272] on html "Aplicando filtros Pop-up bloqueado! Seu navegador bloqueou automáticamente a ab…" at bounding box center [372, 165] width 744 height 331
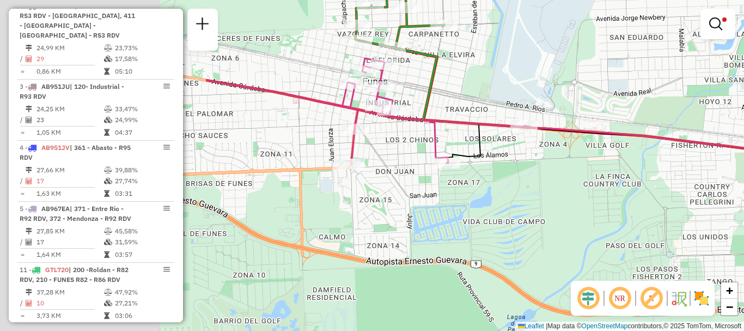
drag, startPoint x: 494, startPoint y: 254, endPoint x: 580, endPoint y: 258, distance: 86.2
click at [580, 258] on div "Rota 2 - Placa AB951JT 0000885685 - LOPEZ WALTER JOSE Limpar filtros Janela de …" at bounding box center [372, 165] width 744 height 331
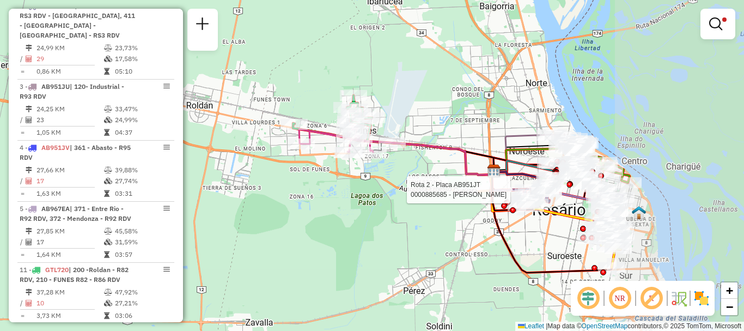
drag, startPoint x: 560, startPoint y: 180, endPoint x: 358, endPoint y: 141, distance: 206.0
click at [358, 141] on div "Rota 2 - Placa AB951JT 0000885685 - LOPEZ WALTER JOSE Limpar filtros Janela de …" at bounding box center [372, 165] width 744 height 331
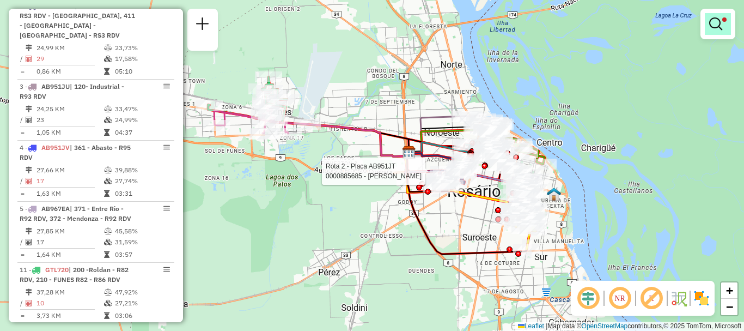
click at [711, 19] on em at bounding box center [715, 23] width 13 height 13
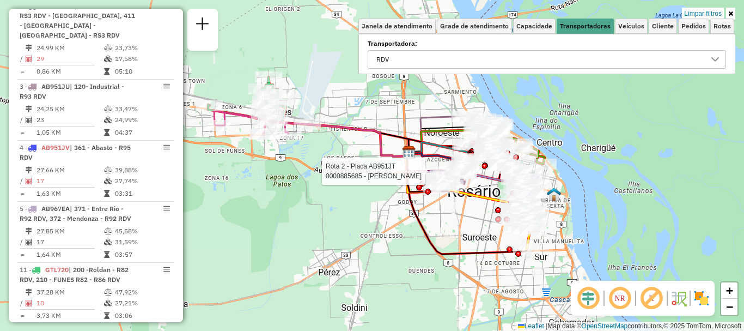
click at [716, 59] on icon at bounding box center [716, 59] width 8 height 4
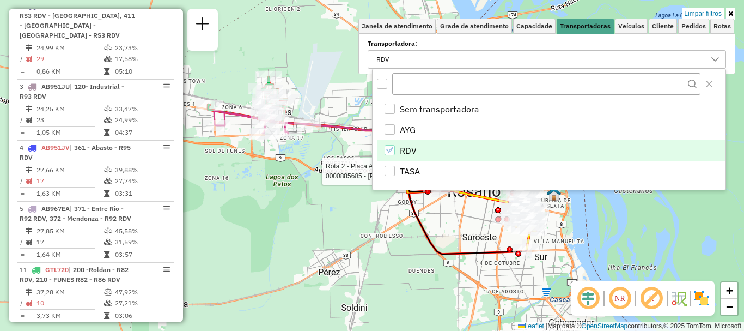
click at [388, 148] on icon "RDV" at bounding box center [390, 150] width 8 height 8
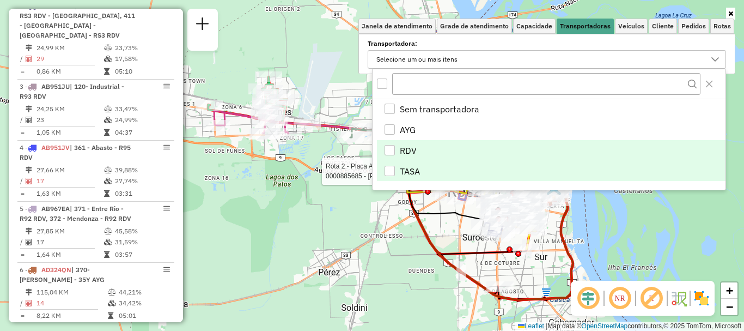
click at [393, 169] on div "TASA" at bounding box center [390, 171] width 10 height 10
click at [388, 224] on div "Rota 2 - Placa AB951JT 0000885685 - LOPEZ WALTER JOSE Janela de atendimento Gra…" at bounding box center [372, 165] width 744 height 331
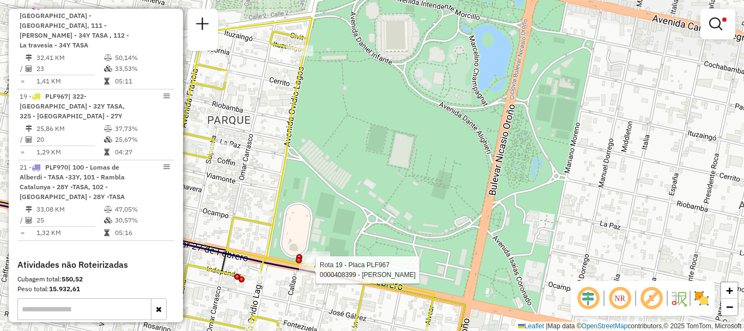
select select "**********"
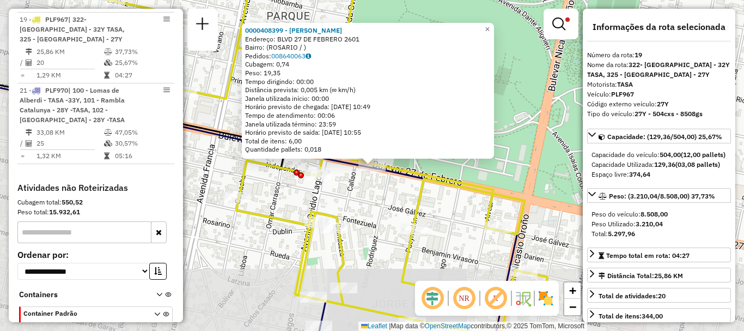
scroll to position [526, 0]
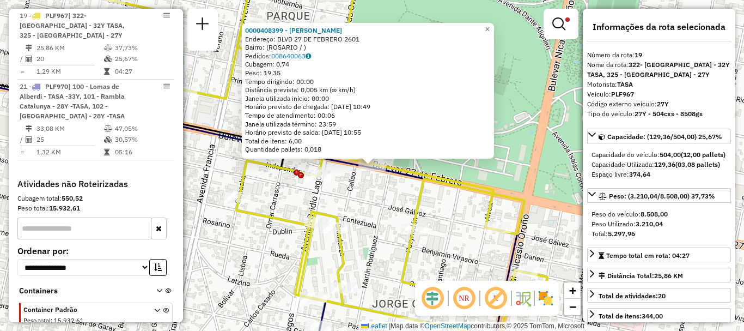
click at [372, 240] on div "0000408399 - CARUSO GONZALO FABIAN Endereço: BLVD 27 DE FEBRERO 2601 Bairro: (R…" at bounding box center [372, 165] width 744 height 331
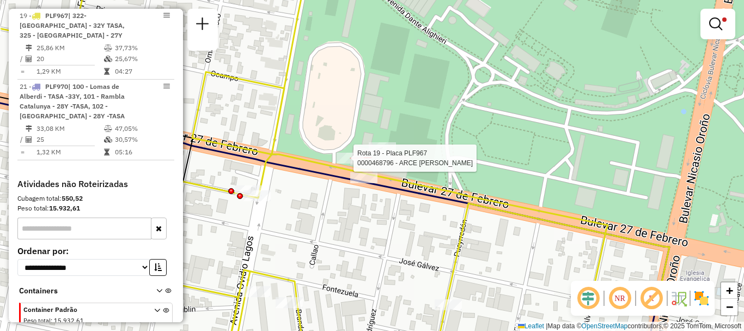
select select "**********"
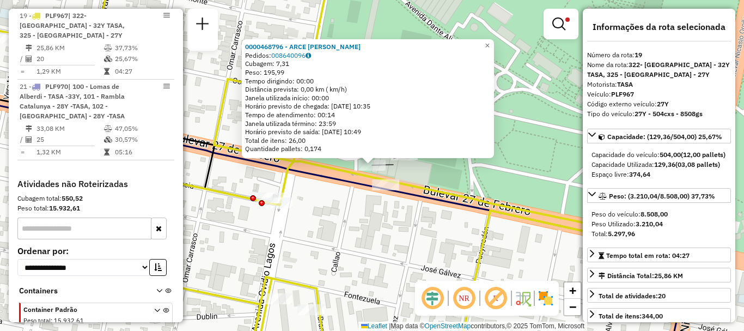
click at [416, 171] on div "0000468796 - ARCE LUIS ALBERTO Pedidos: 008640096 Cubagem: 7,31 Peso: 195,99 Te…" at bounding box center [372, 165] width 744 height 331
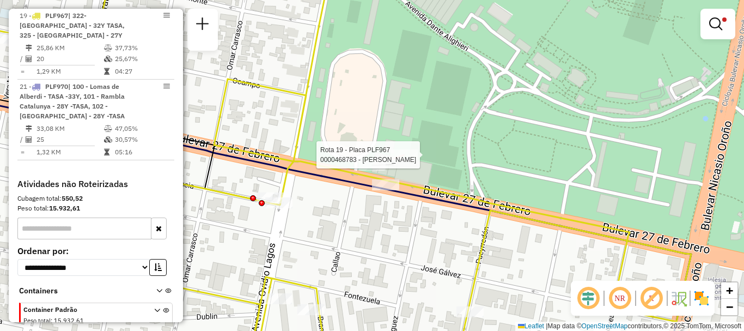
select select "**********"
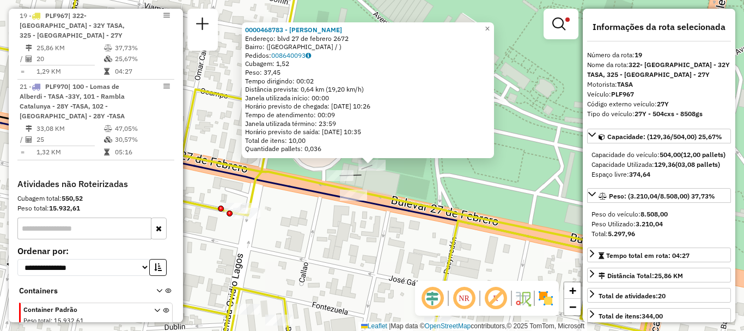
click at [414, 179] on div "0000468783 - braun maria Endereço: blvd 27 de febrero 2672 Bairro: (rosario / )…" at bounding box center [372, 165] width 744 height 331
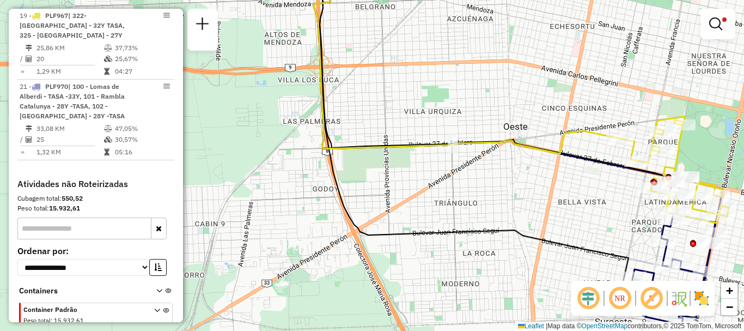
drag, startPoint x: 365, startPoint y: 215, endPoint x: 607, endPoint y: 241, distance: 243.9
click at [622, 227] on div "Limpar filtros Janela de atendimento Grade de atendimento Capacidade Transporta…" at bounding box center [372, 165] width 744 height 331
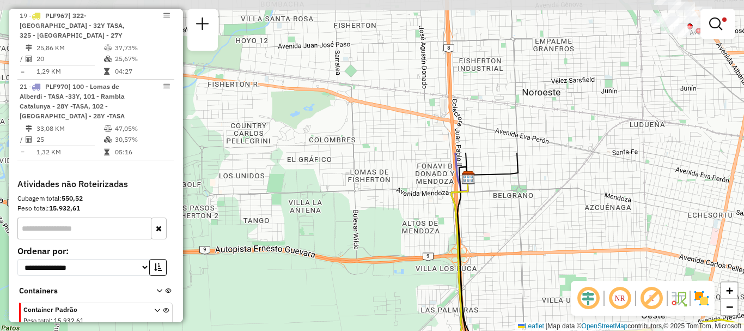
drag, startPoint x: 496, startPoint y: 185, endPoint x: 593, endPoint y: 347, distance: 188.9
click at [593, 330] on html "Aplicando filtros Pop-up bloqueado! Seu navegador bloqueou automáticamente a ab…" at bounding box center [372, 165] width 744 height 331
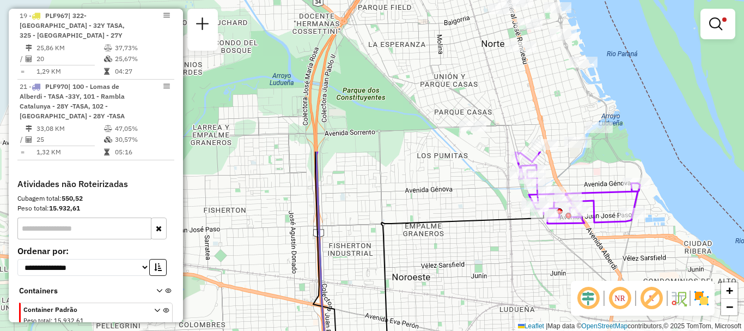
drag, startPoint x: 606, startPoint y: 206, endPoint x: 505, endPoint y: 352, distance: 177.0
click at [505, 330] on html "Aplicando filtros Pop-up bloqueado! Seu navegador bloqueou automáticamente a ab…" at bounding box center [372, 165] width 744 height 331
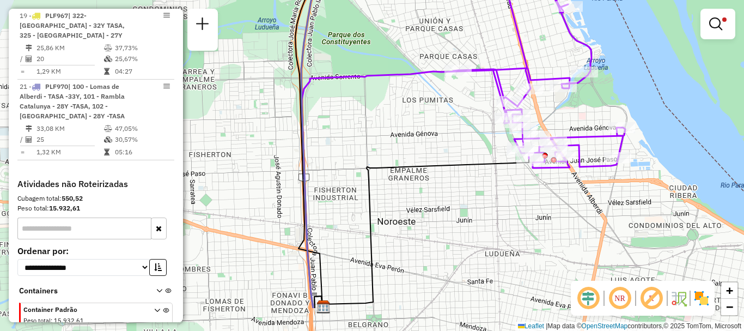
drag, startPoint x: 483, startPoint y: 352, endPoint x: 494, endPoint y: 189, distance: 163.3
click at [493, 193] on div "Limpar filtros Janela de atendimento Grade de atendimento Capacidade Transporta…" at bounding box center [372, 165] width 744 height 331
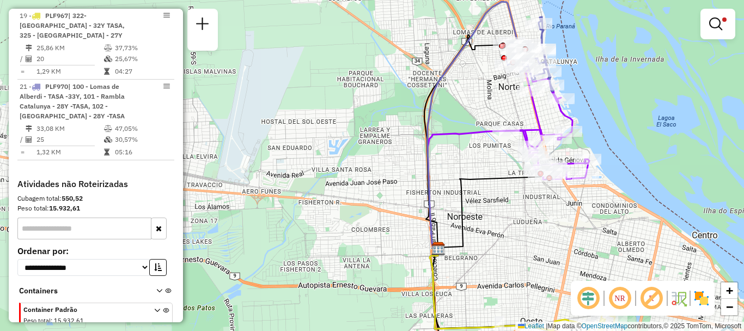
drag, startPoint x: 535, startPoint y: 277, endPoint x: 552, endPoint y: 196, distance: 83.0
click at [552, 196] on div "Limpar filtros Janela de atendimento Grade de atendimento Capacidade Transporta…" at bounding box center [372, 165] width 744 height 331
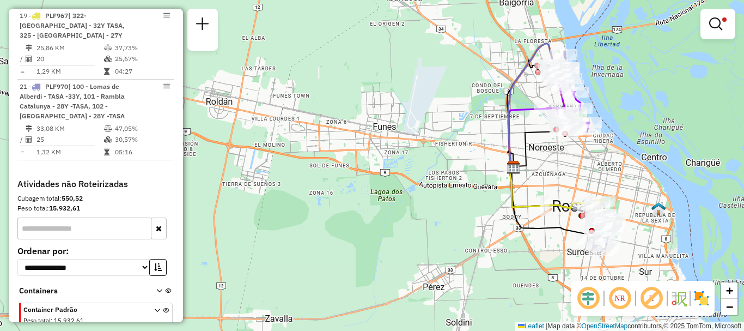
drag, startPoint x: 573, startPoint y: 192, endPoint x: 575, endPoint y: 124, distance: 68.7
click at [575, 124] on div "Limpar filtros Janela de atendimento Grade de atendimento Capacidade Transporta…" at bounding box center [372, 165] width 744 height 331
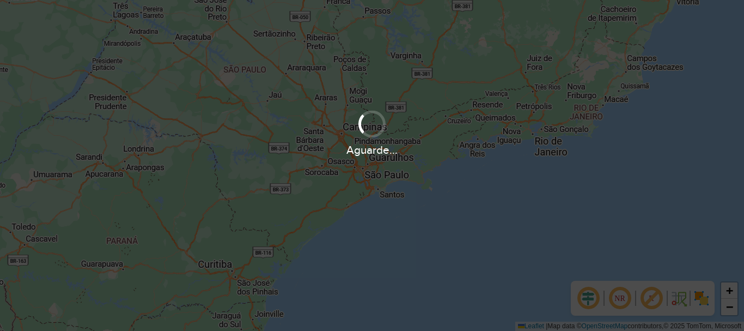
scroll to position [714, 0]
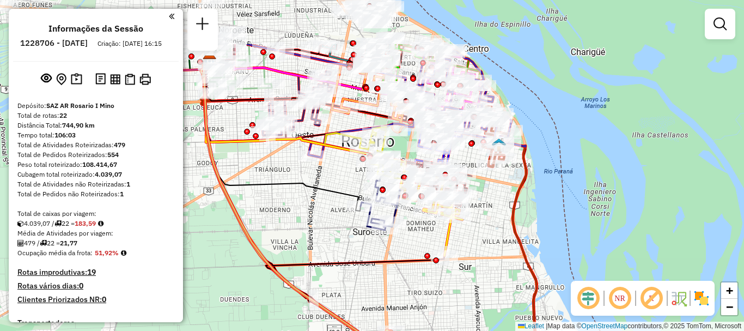
drag, startPoint x: 405, startPoint y: 217, endPoint x: 409, endPoint y: 241, distance: 24.4
click at [409, 241] on div "Janela de atendimento Grade de atendimento Capacidade Transportadoras Veículos …" at bounding box center [372, 165] width 744 height 331
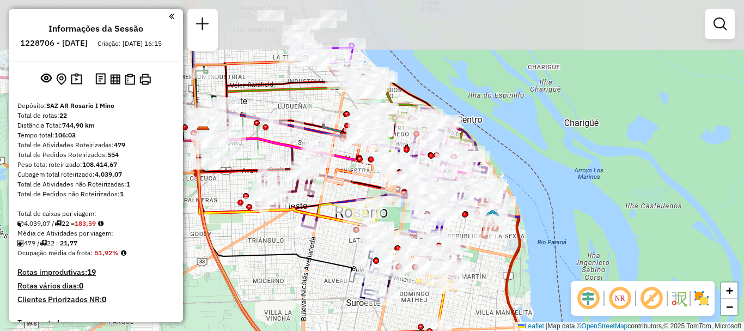
drag, startPoint x: 413, startPoint y: 251, endPoint x: 409, endPoint y: 311, distance: 60.1
click at [409, 311] on div "Janela de atendimento Grade de atendimento Capacidade Transportadoras Veículos …" at bounding box center [372, 165] width 744 height 331
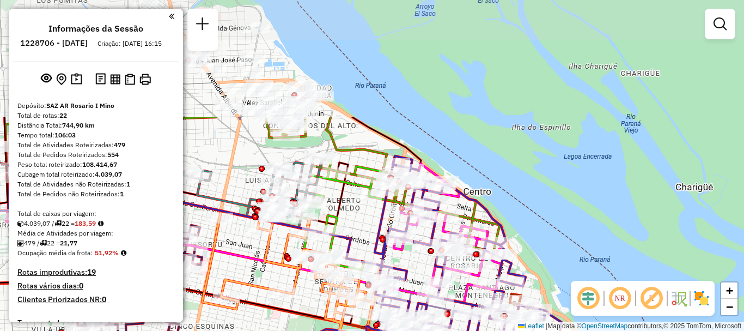
drag, startPoint x: 454, startPoint y: 181, endPoint x: 469, endPoint y: 329, distance: 147.8
click at [469, 329] on icon at bounding box center [268, 276] width 643 height 241
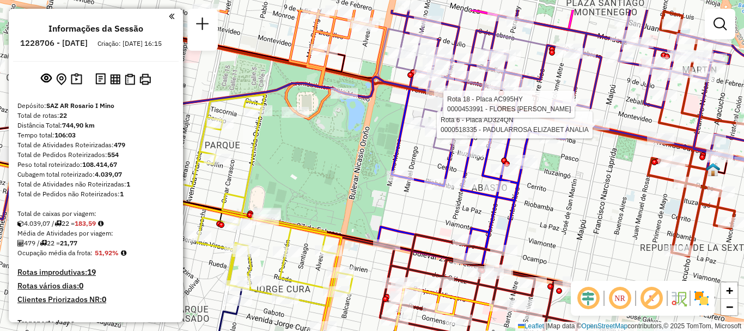
drag, startPoint x: 616, startPoint y: 206, endPoint x: 679, endPoint y: 233, distance: 67.9
click at [679, 233] on div "Rota 6 - Placa AD324QN 0000518335 - PADULARROSA ELIZABET ANALIA Rota 18 - Placa…" at bounding box center [372, 165] width 744 height 331
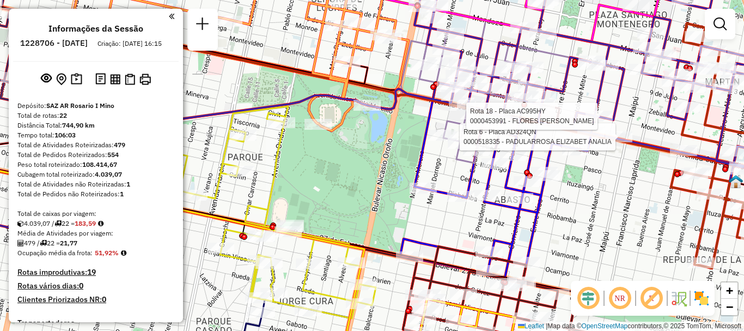
drag, startPoint x: 604, startPoint y: 199, endPoint x: 663, endPoint y: 224, distance: 64.2
click at [605, 200] on div "Rota 6 - Placa AD324QN 0000518335 - PADULARROSA ELIZABET ANALIA Rota 18 - Placa…" at bounding box center [372, 165] width 744 height 331
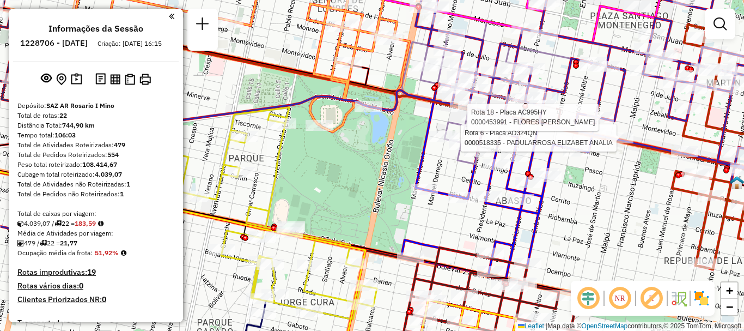
click at [608, 215] on div "Rota 6 - Placa AD324QN 0000518335 - PADULARROSA ELIZABET ANALIA Rota 18 - Placa…" at bounding box center [372, 165] width 744 height 331
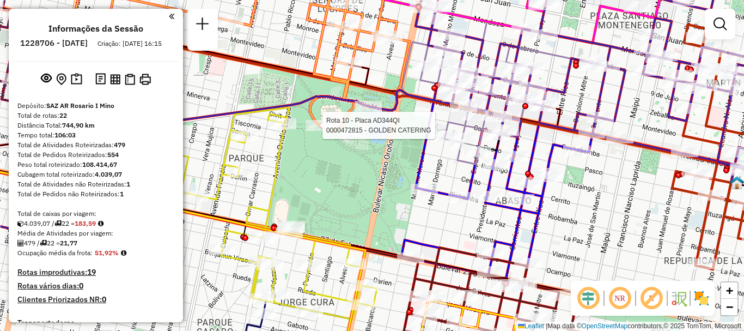
select select "**********"
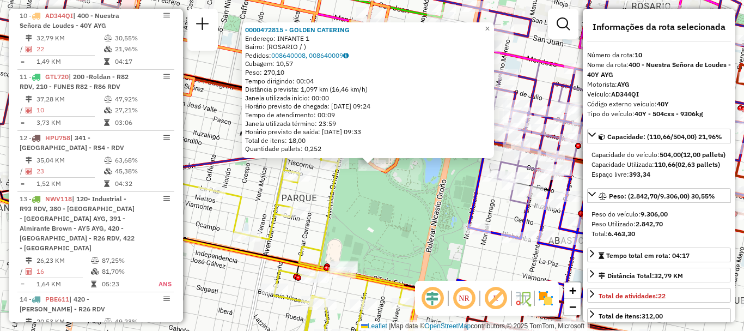
scroll to position [54, 0]
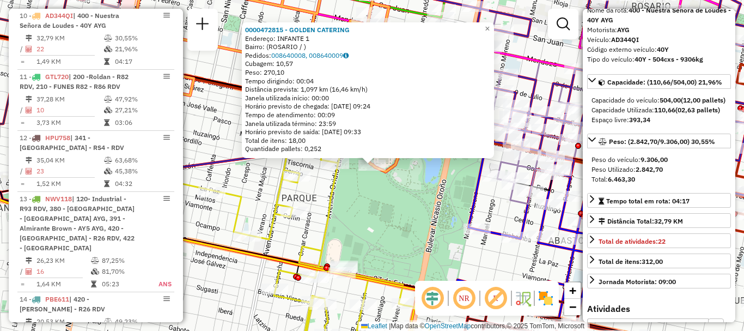
click at [427, 238] on div "0000472815 - GOLDEN CATERING Endereço: INFANTE 1 Bairro: (ROSARIO / ) Pedidos: …" at bounding box center [372, 165] width 744 height 331
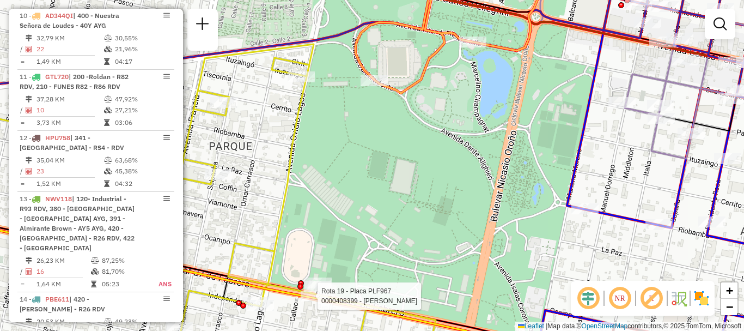
select select "**********"
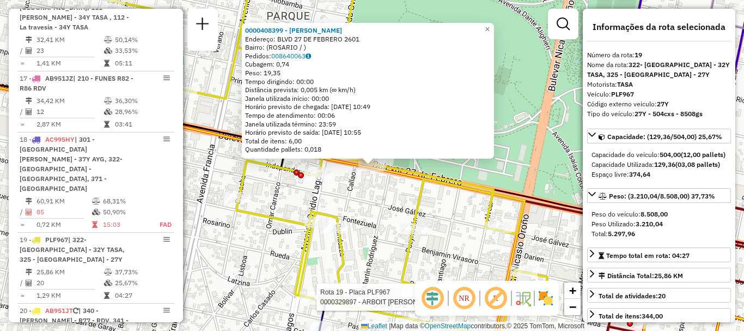
scroll to position [1610, 0]
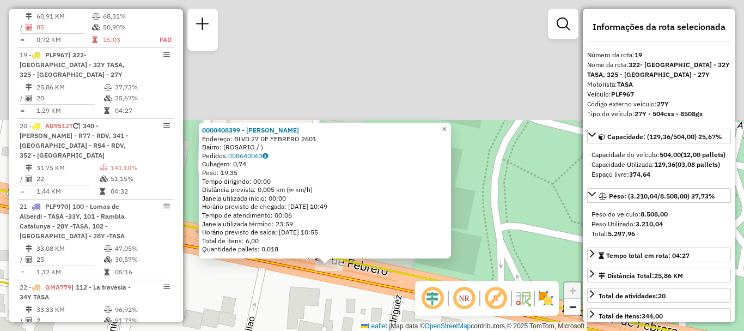
drag, startPoint x: 327, startPoint y: 126, endPoint x: 338, endPoint y: 274, distance: 148.1
click at [324, 314] on div "0000408399 - CARUSO GONZALO FABIAN Endereço: BLVD 27 DE FEBRERO 2601 Bairro: (R…" at bounding box center [372, 165] width 744 height 331
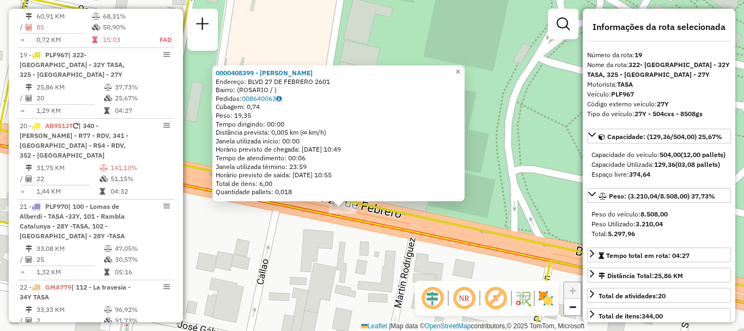
click at [476, 212] on div "0000408399 - CARUSO GONZALO FABIAN Endereço: BLVD 27 DE FEBRERO 2601 Bairro: (R…" at bounding box center [372, 165] width 744 height 331
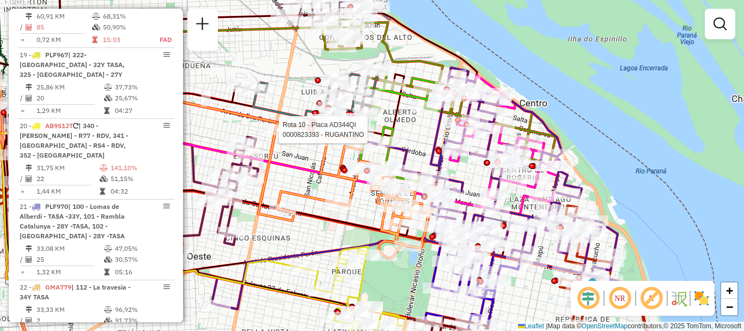
select select "**********"
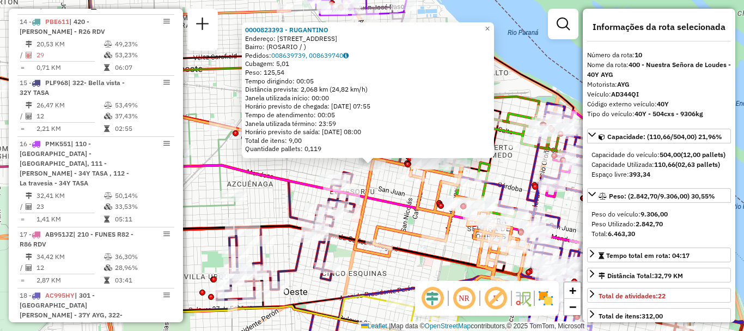
scroll to position [992, 0]
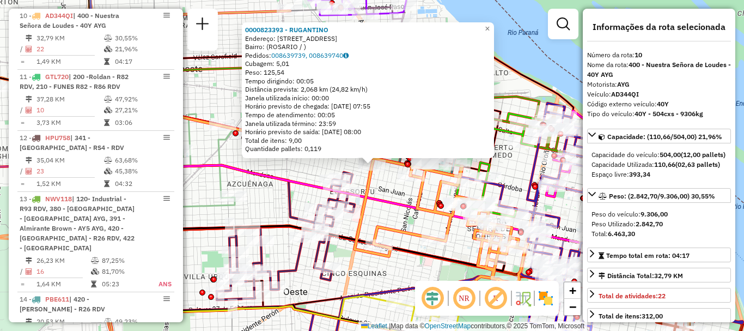
click at [373, 199] on icon at bounding box center [374, 201] width 529 height 95
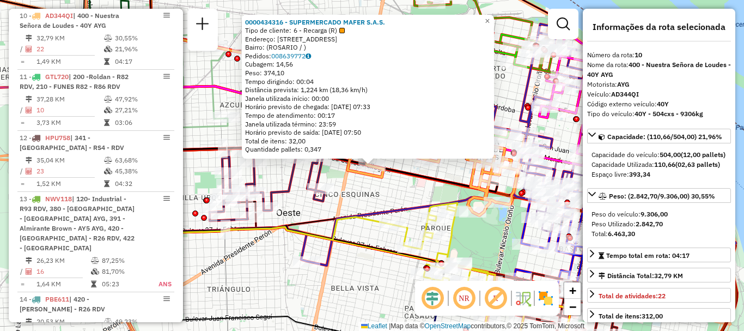
click at [387, 208] on icon at bounding box center [414, 144] width 643 height 241
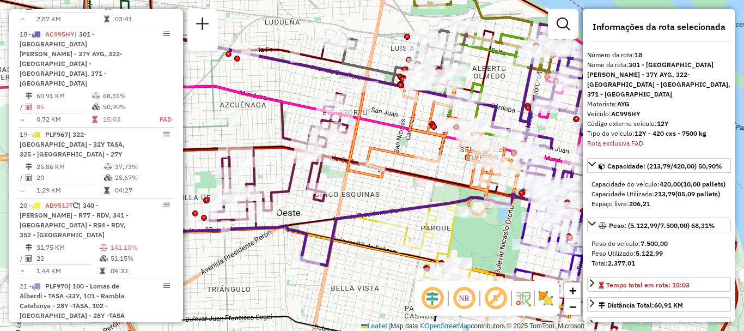
scroll to position [1529, 0]
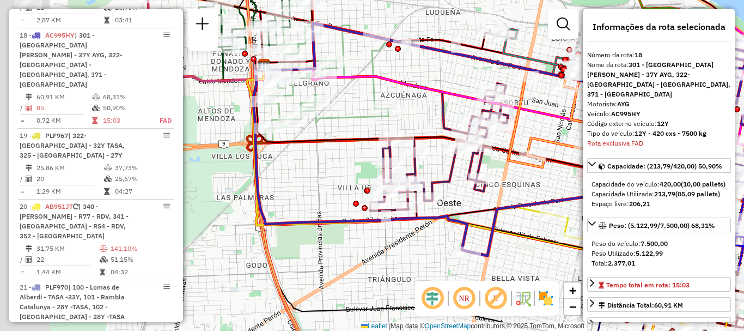
drag, startPoint x: 380, startPoint y: 185, endPoint x: 538, endPoint y: 173, distance: 159.0
click at [538, 173] on div "Janela de atendimento Grade de atendimento Capacidade Transportadoras Veículos …" at bounding box center [372, 165] width 744 height 331
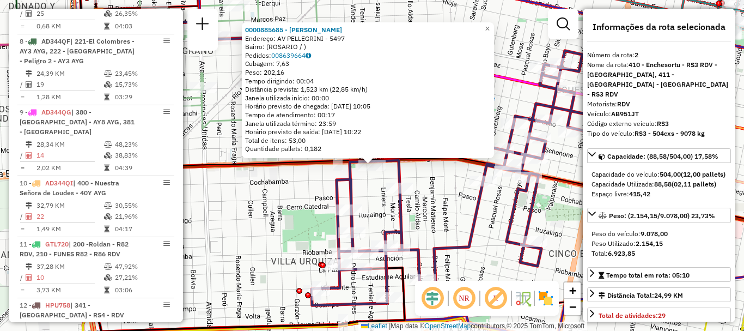
scroll to position [445, 0]
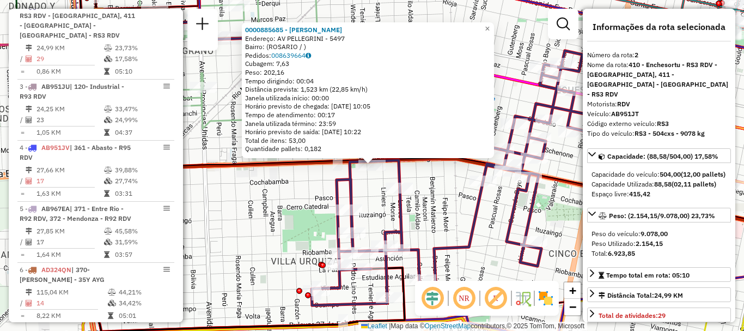
click at [302, 185] on div "0000885685 - LOPEZ WALTER JOSE Endereço: AV PELLEGRINI - 5497 Bairro: (ROSARIO …" at bounding box center [372, 165] width 744 height 331
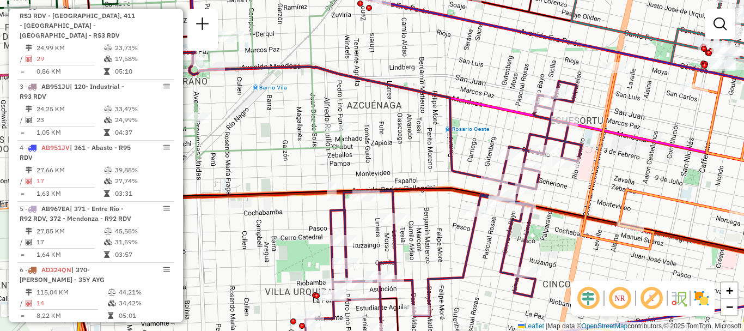
drag, startPoint x: 375, startPoint y: 185, endPoint x: 369, endPoint y: 209, distance: 25.2
click at [369, 209] on div "Janela de atendimento Grade de atendimento Capacidade Transportadoras Veículos …" at bounding box center [372, 165] width 744 height 331
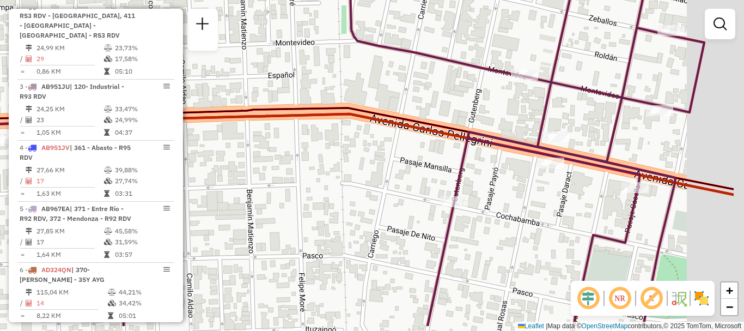
drag, startPoint x: 631, startPoint y: 226, endPoint x: 547, endPoint y: 188, distance: 92.4
click at [547, 188] on div "Janela de atendimento Grade de atendimento Capacidade Transportadoras Veículos …" at bounding box center [372, 165] width 744 height 331
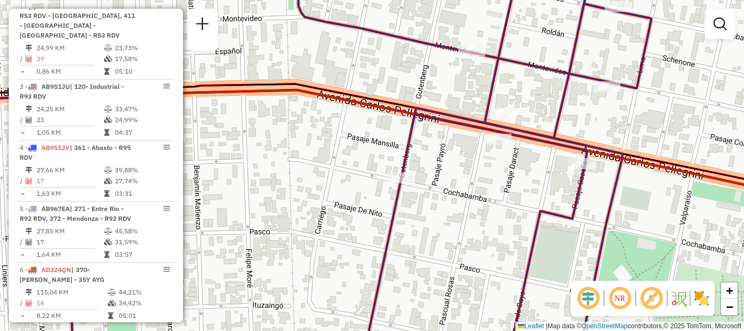
drag, startPoint x: 543, startPoint y: 181, endPoint x: 513, endPoint y: 166, distance: 33.9
click at [524, 170] on div "Janela de atendimento Grade de atendimento Capacidade Transportadoras Veículos …" at bounding box center [372, 165] width 744 height 331
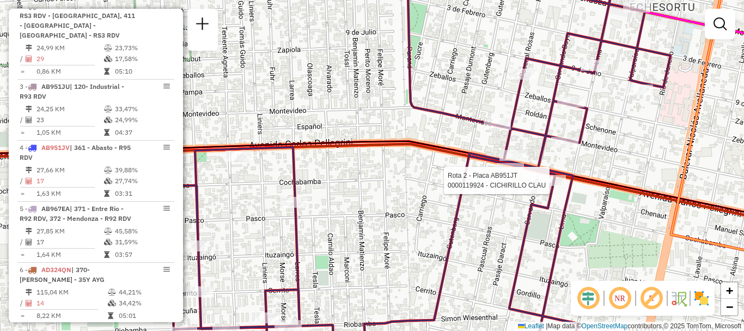
select select "**********"
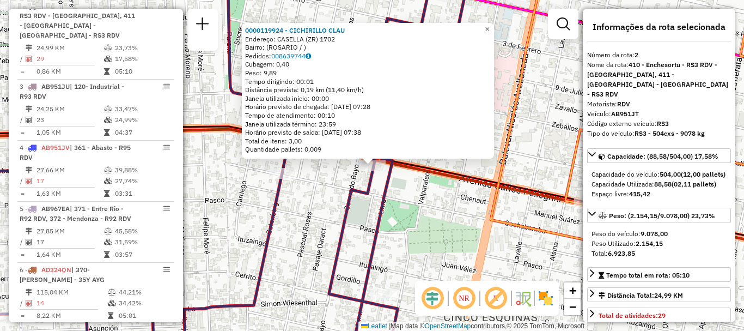
click at [515, 212] on div "0000119924 - CICHIRILLO CLAU Endereço: CASELLA (ZR) 1702 Bairro: (ROSARIO / ) P…" at bounding box center [372, 165] width 744 height 331
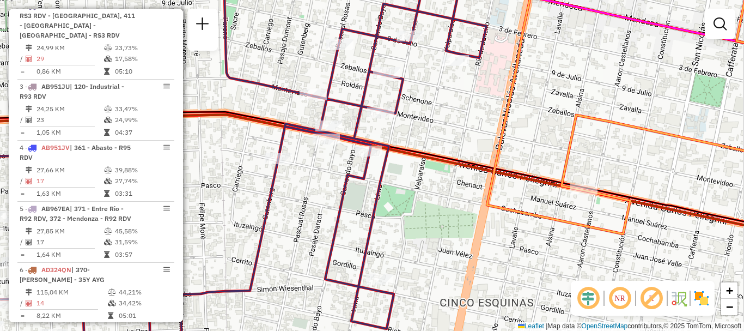
drag, startPoint x: 392, startPoint y: 223, endPoint x: 394, endPoint y: 139, distance: 83.9
click at [392, 156] on div "Janela de atendimento Grade de atendimento Capacidade Transportadoras Veículos …" at bounding box center [372, 165] width 744 height 331
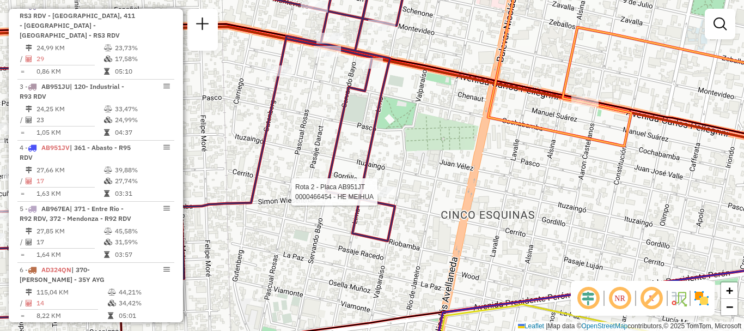
select select "**********"
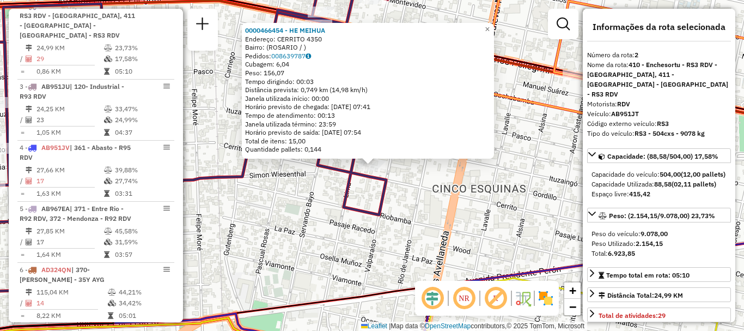
click at [398, 189] on div "0000466454 - HE MEIHUA Endereço: CERRITO 4350 Bairro: (ROSARIO / ) Pedidos: 008…" at bounding box center [372, 165] width 744 height 331
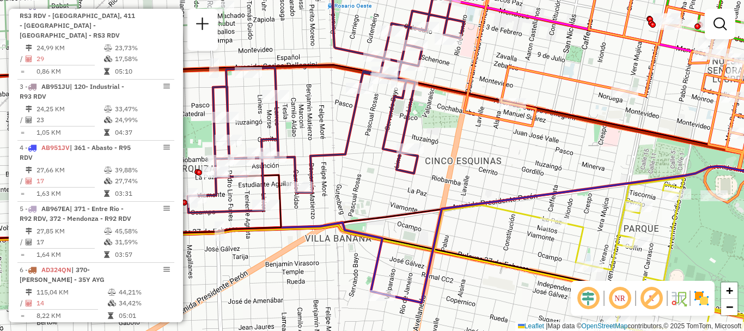
drag, startPoint x: 361, startPoint y: 216, endPoint x: 414, endPoint y: 137, distance: 95.0
click at [414, 137] on div "Janela de atendimento Grade de atendimento Capacidade Transportadoras Veículos …" at bounding box center [372, 165] width 744 height 331
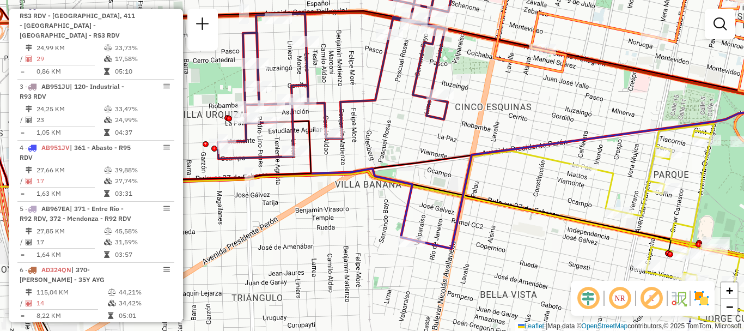
click at [378, 191] on icon at bounding box center [401, 108] width 833 height 282
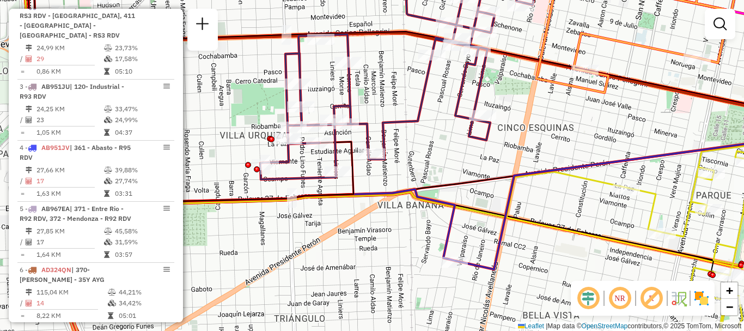
click at [487, 218] on div "Janela de atendimento Grade de atendimento Capacidade Transportadoras Veículos …" at bounding box center [372, 165] width 744 height 331
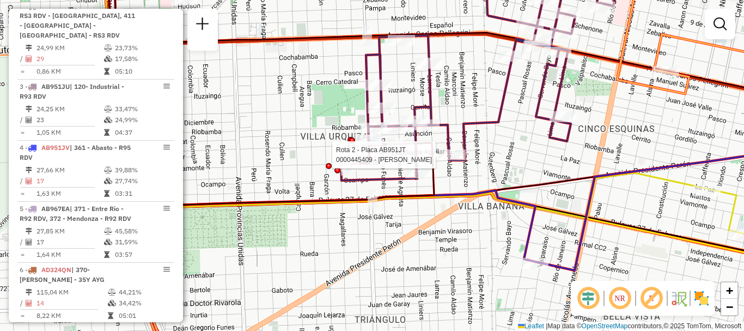
select select "**********"
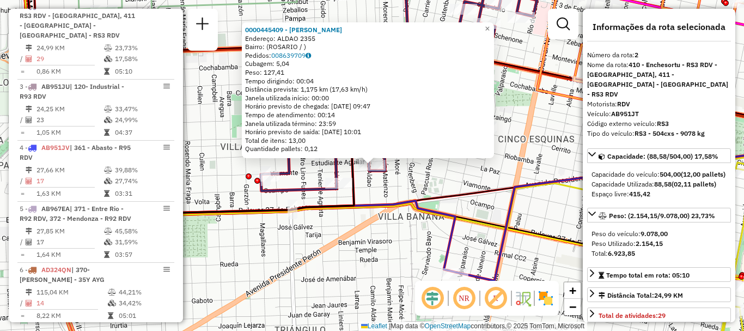
click at [468, 181] on div "0000445409 - STELMACH PATRICIA Endereço: ALDAO 2355 Bairro: (ROSARIO / ) Pedido…" at bounding box center [372, 165] width 744 height 331
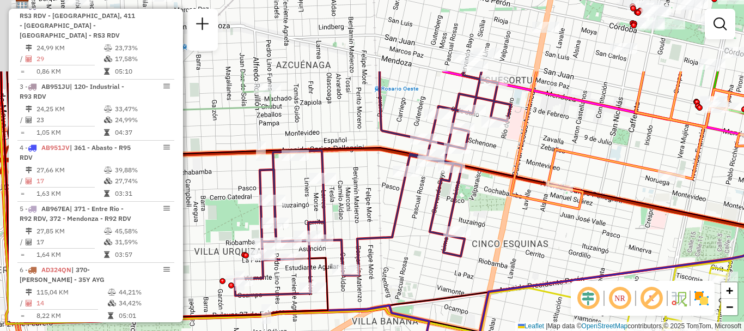
drag, startPoint x: 446, startPoint y: 258, endPoint x: 442, endPoint y: 271, distance: 13.0
click at [442, 271] on div "Janela de atendimento Grade de atendimento Capacidade Transportadoras Veículos …" at bounding box center [372, 165] width 744 height 331
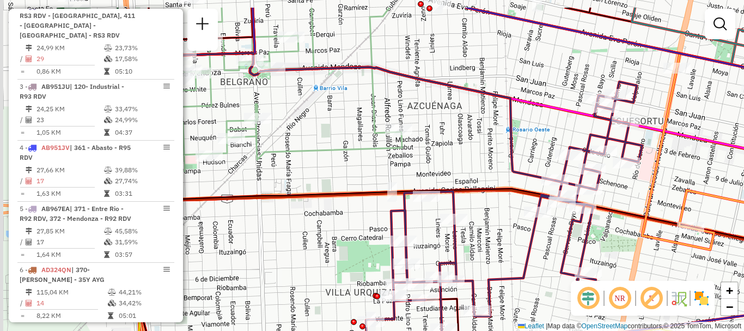
drag, startPoint x: 325, startPoint y: 165, endPoint x: 519, endPoint y: 240, distance: 208.5
click at [519, 240] on icon at bounding box center [504, 209] width 276 height 254
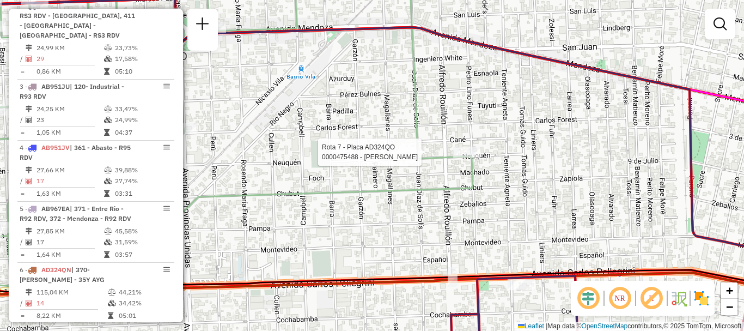
select select "**********"
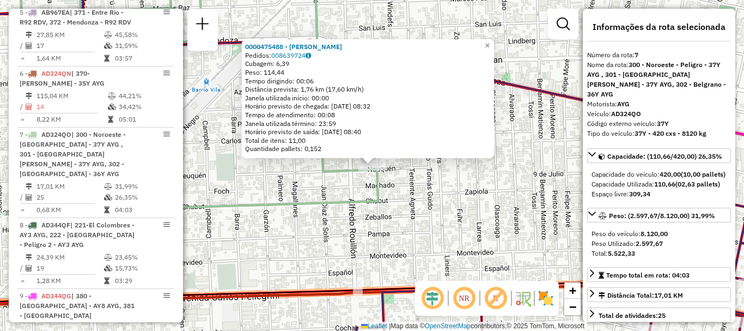
scroll to position [770, 0]
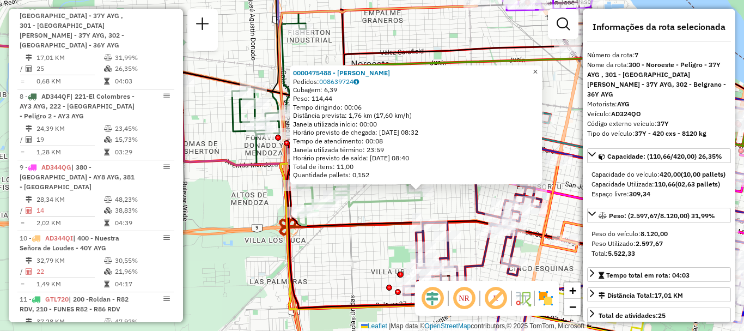
click at [538, 69] on span "×" at bounding box center [535, 71] width 5 height 9
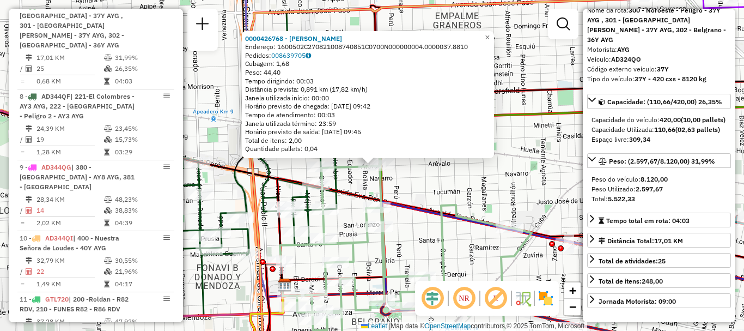
scroll to position [109, 0]
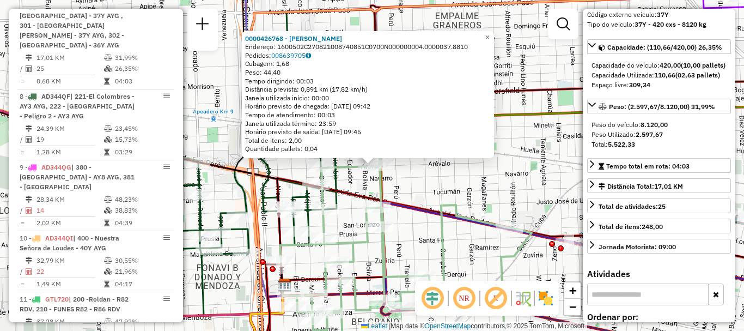
click at [533, 247] on div "0000426768 - PERELLI SANDRA Endereço: 1600502C270821008740851C0700N000000004.00…" at bounding box center [372, 165] width 744 height 331
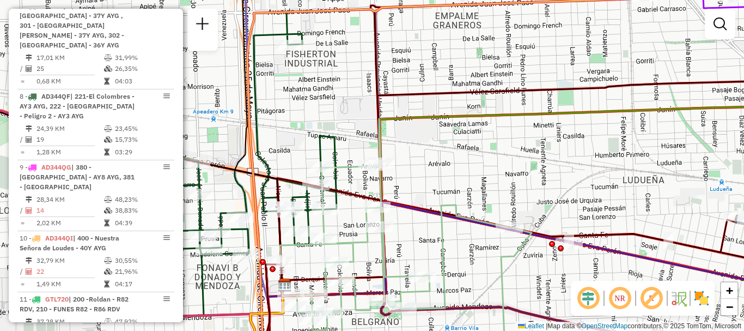
click at [432, 172] on div "Janela de atendimento Grade de atendimento Capacidade Transportadoras Veículos …" at bounding box center [372, 165] width 744 height 331
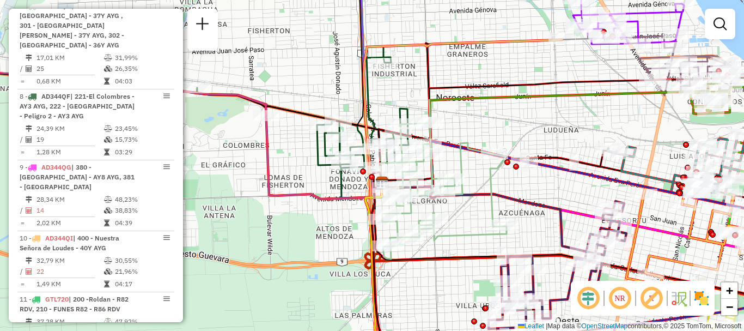
click at [432, 245] on icon at bounding box center [443, 179] width 126 height 159
select select "**********"
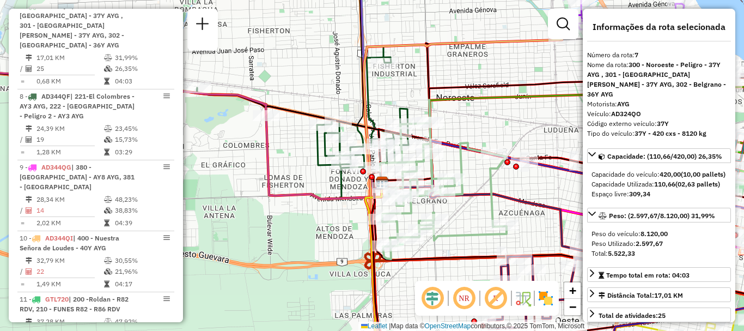
drag, startPoint x: 276, startPoint y: 230, endPoint x: 296, endPoint y: 238, distance: 21.6
click at [286, 234] on div "Janela de atendimento Grade de atendimento Capacidade Transportadoras Veículos …" at bounding box center [372, 165] width 744 height 331
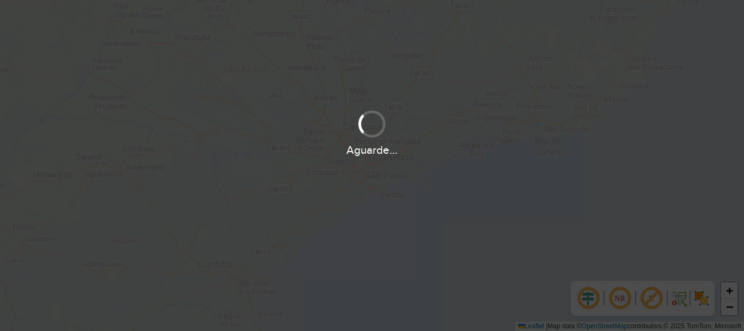
scroll to position [714, 0]
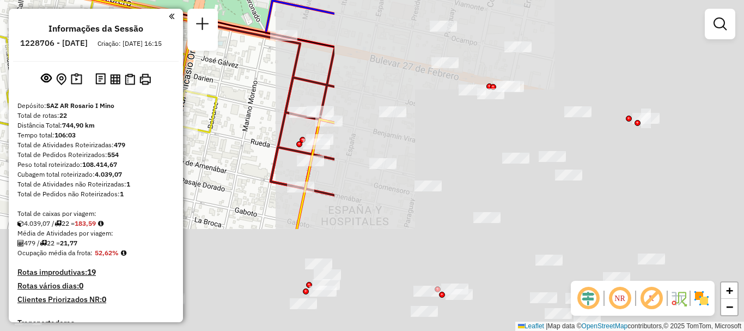
drag, startPoint x: 520, startPoint y: 126, endPoint x: 139, endPoint y: 30, distance: 393.4
click at [139, 30] on hb-router-mapa "Informações da Sessão 1228706 - [DATE] Criação: [DATE] 16:15 Depósito: SAZ AR R…" at bounding box center [372, 165] width 744 height 331
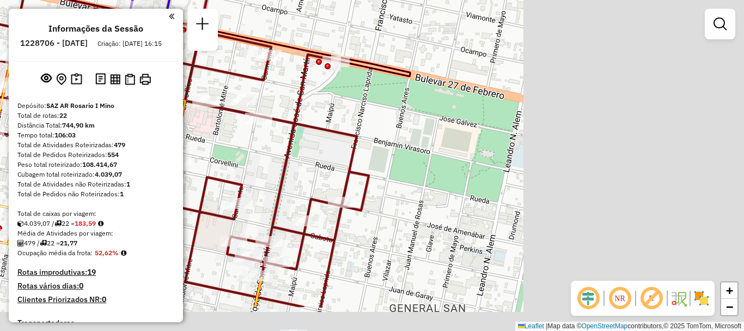
drag, startPoint x: 441, startPoint y: 180, endPoint x: 198, endPoint y: 162, distance: 244.2
click at [183, 144] on div "Rota 19 - Placa PLF967 0000431364 - WENG JIANHUI Janela de atendimento Grade de…" at bounding box center [372, 165] width 744 height 331
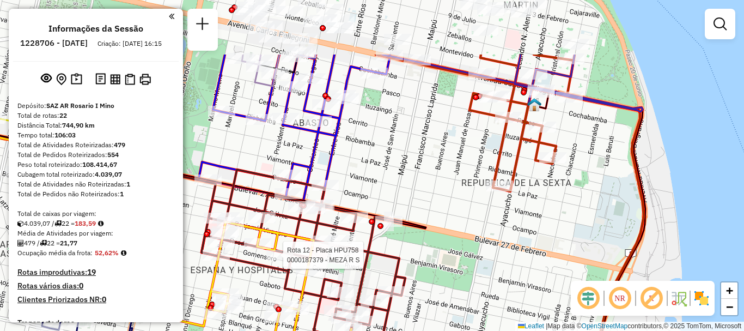
drag, startPoint x: 520, startPoint y: 237, endPoint x: 533, endPoint y: 339, distance: 102.7
click at [533, 330] on html "Aguarde... Pop-up bloqueado! Seu navegador bloqueou automáticamente a abertura …" at bounding box center [372, 165] width 744 height 331
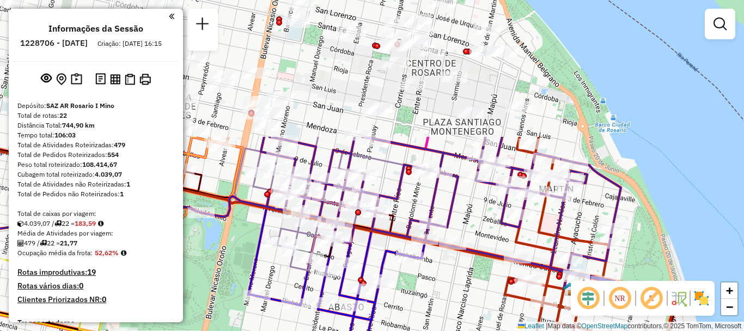
drag, startPoint x: 487, startPoint y: 135, endPoint x: 515, endPoint y: 301, distance: 168.6
click at [515, 301] on icon at bounding box center [530, 256] width 157 height 239
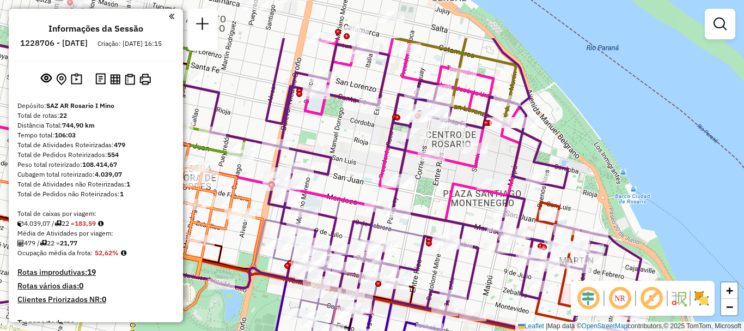
drag, startPoint x: 473, startPoint y: 228, endPoint x: 494, endPoint y: 296, distance: 71.5
click at [494, 296] on div "Rota 19 - Placa PLF967 0000431364 - WENG JIANHUI Rota 12 - Placa HPU758 0000187…" at bounding box center [372, 165] width 744 height 331
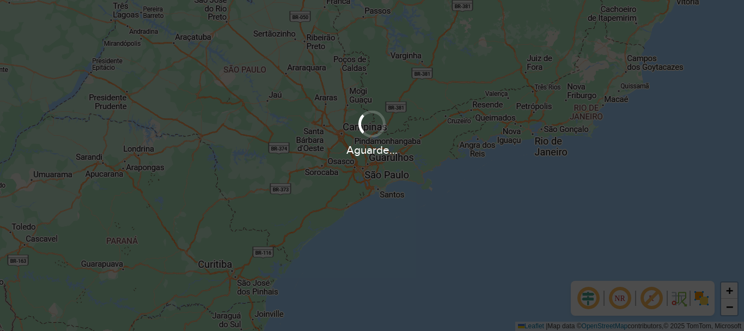
scroll to position [714, 0]
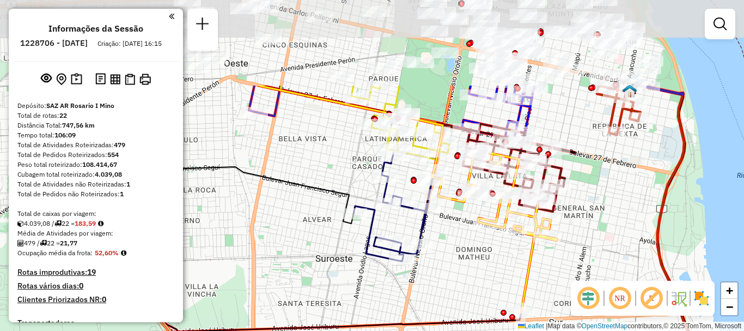
drag, startPoint x: 392, startPoint y: 211, endPoint x: 397, endPoint y: 234, distance: 22.8
click at [397, 234] on div "Rota 15 - Placa PMK552 0000833800 - UNZALU RICAR Janela de atendimento Grade de…" at bounding box center [372, 165] width 744 height 331
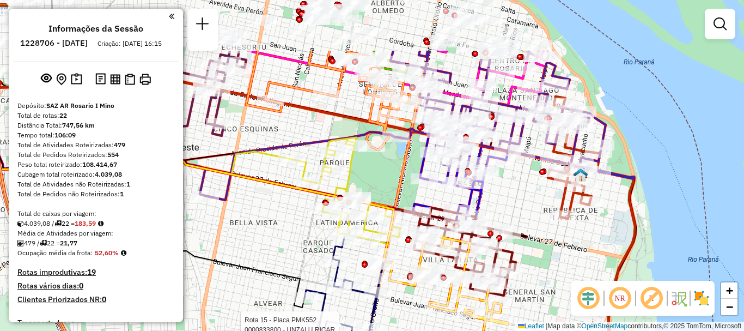
drag, startPoint x: 480, startPoint y: 117, endPoint x: 431, endPoint y: 201, distance: 97.2
click at [431, 208] on icon at bounding box center [465, 252] width 102 height 88
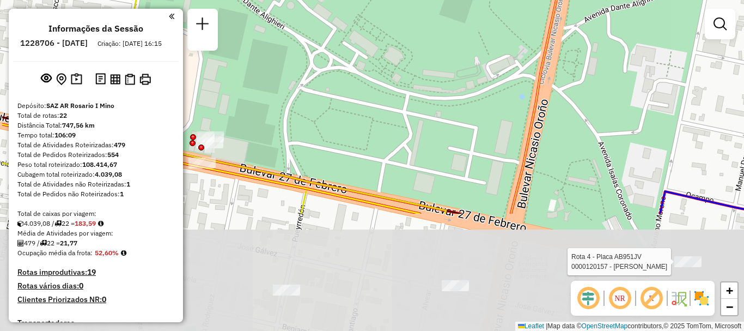
drag, startPoint x: 291, startPoint y: 142, endPoint x: 367, endPoint y: 58, distance: 112.6
click at [367, 58] on div "Rota 15 - Placa PMK552 0000833800 - [PERSON_NAME] Rota 4 - Placa AB951JV 000012…" at bounding box center [372, 165] width 744 height 331
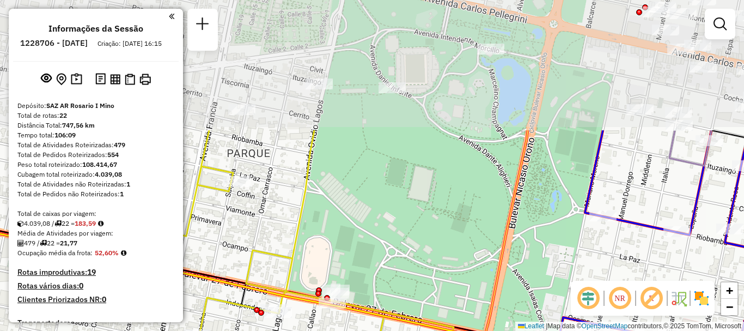
drag, startPoint x: 456, startPoint y: 114, endPoint x: 432, endPoint y: 278, distance: 165.3
click at [432, 278] on div "Rota 15 - Placa PMK552 0000833800 - [PERSON_NAME] Rota 4 - Placa AB951JV 000012…" at bounding box center [372, 165] width 744 height 331
